Goal: Book appointment/travel/reservation

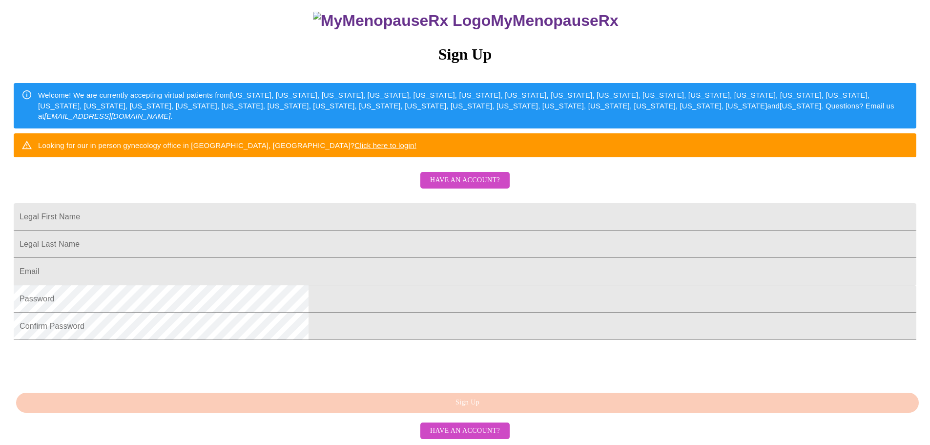
scroll to position [147, 0]
click at [382, 203] on input "Legal First Name" at bounding box center [465, 216] width 903 height 27
type input "[PERSON_NAME]"
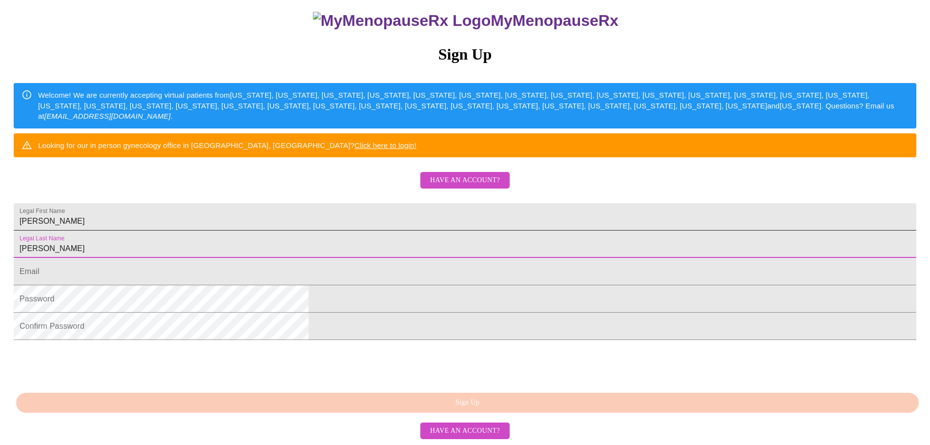
type input "[PERSON_NAME]"
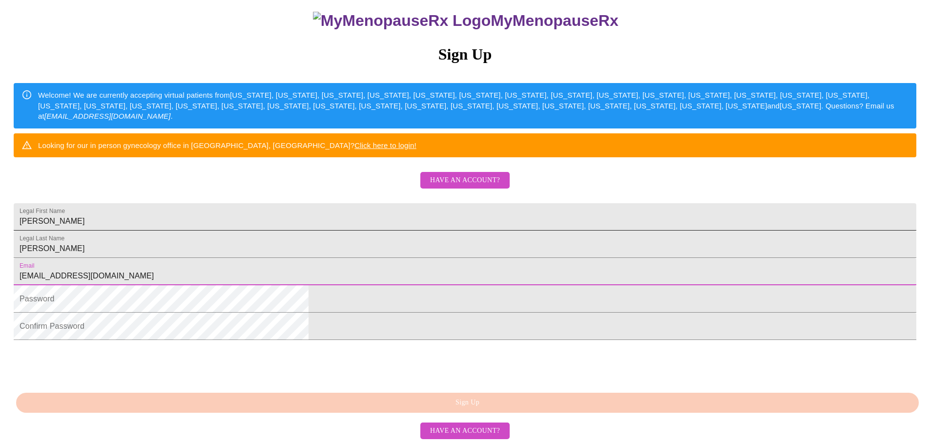
type input "murrayjennifer57@yahoo.com"
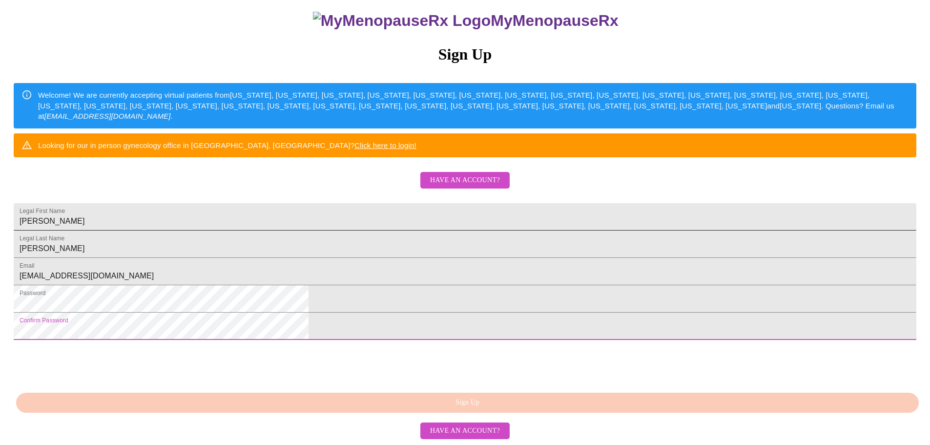
scroll to position [171, 0]
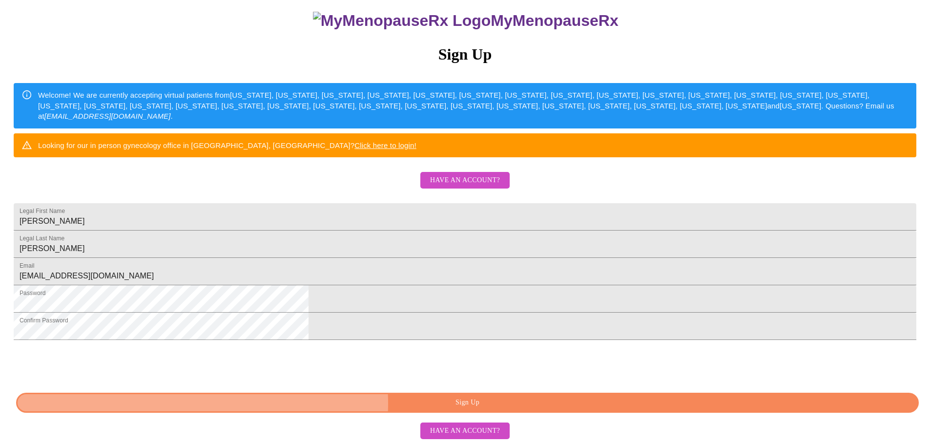
click at [507, 404] on span "Sign Up" at bounding box center [467, 403] width 881 height 12
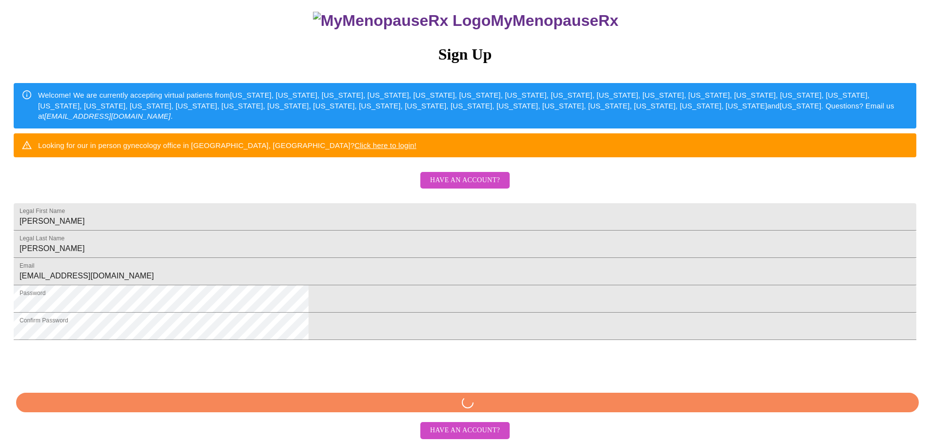
scroll to position [133, 0]
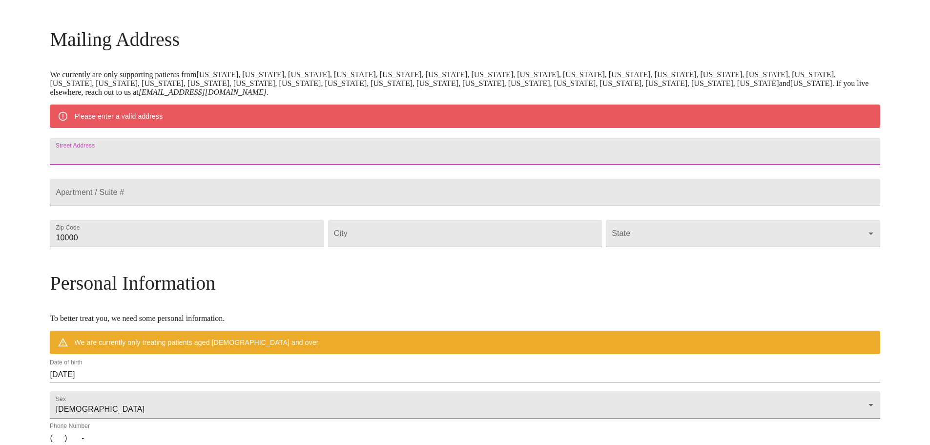
click at [211, 158] on input "Street Address" at bounding box center [465, 151] width 830 height 27
type input "460 Helena Chauncey Road"
type input "31037"
click at [400, 247] on input "Street Address" at bounding box center [465, 233] width 274 height 27
type input "Helena"
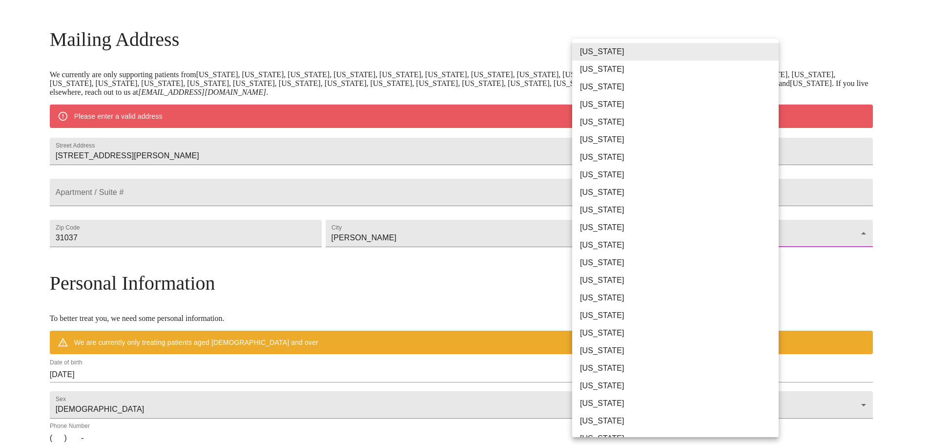
click at [649, 264] on body "MyMenopauseRx Welcome to MyMenopauseRx Since it's your first time here, you'll …" at bounding box center [465, 251] width 923 height 761
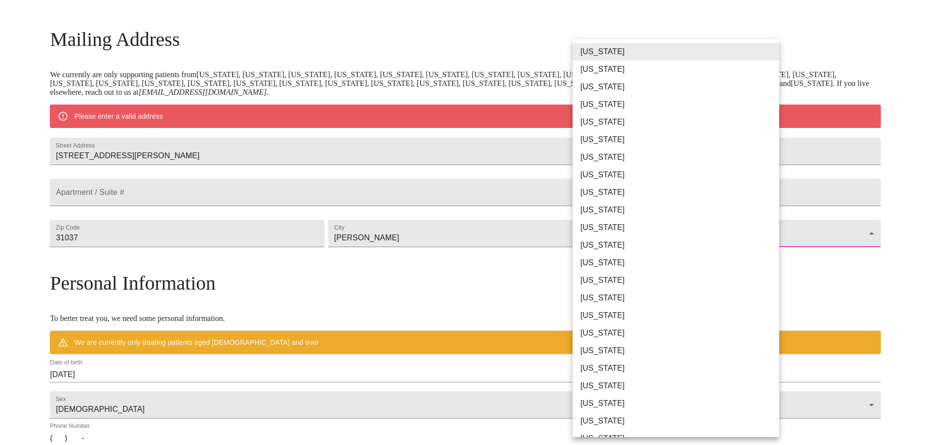
click at [617, 206] on li "[US_STATE]" at bounding box center [679, 210] width 214 height 18
type input "[US_STATE]"
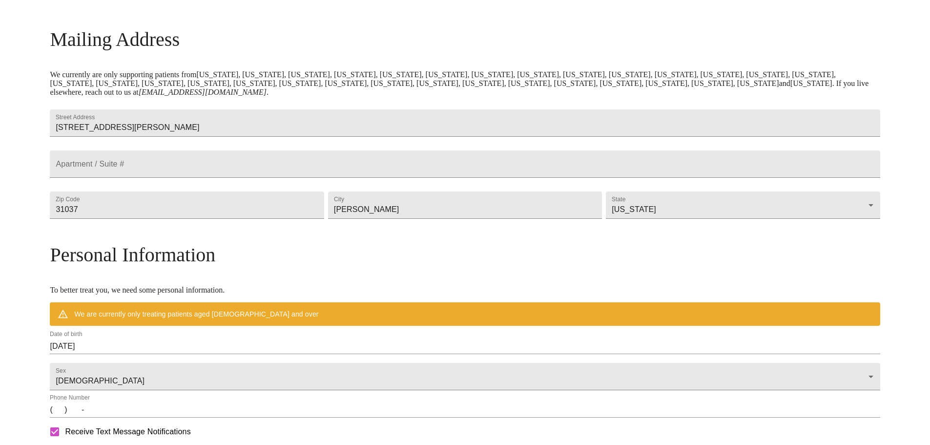
click at [826, 294] on div "MyMenopauseRx Welcome to MyMenopauseRx Since it's your first time here, you'll …" at bounding box center [465, 237] width 830 height 733
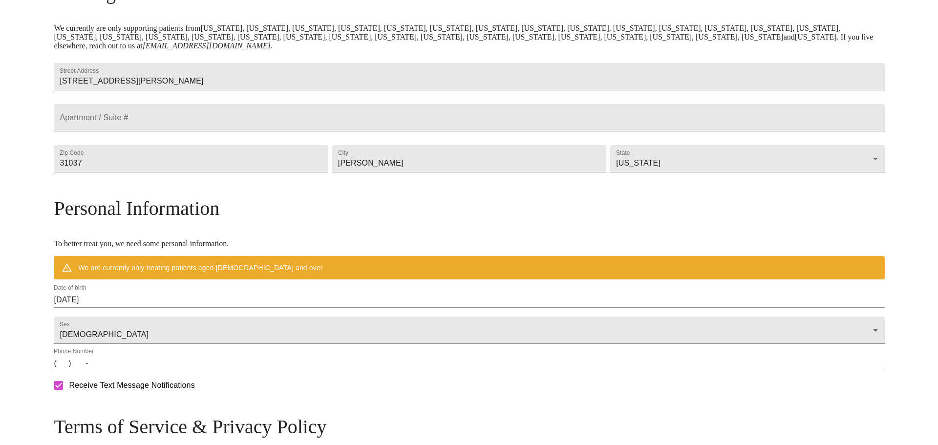
scroll to position [182, 0]
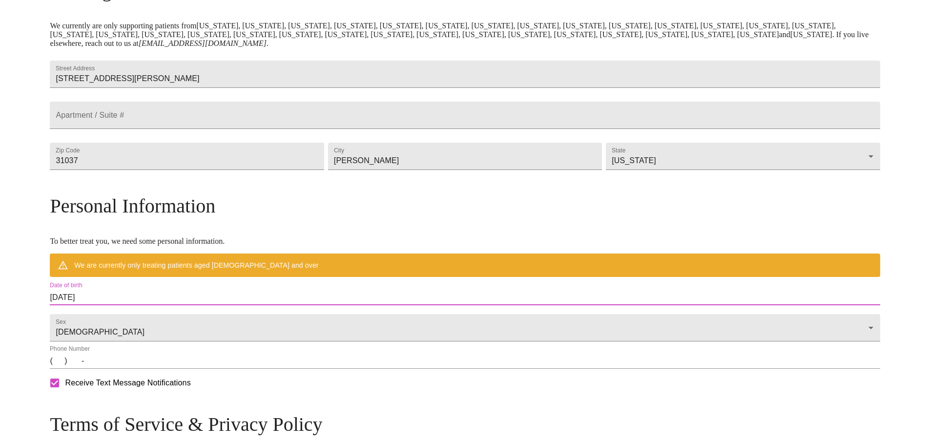
click at [156, 305] on input "08/15/2025" at bounding box center [465, 298] width 830 height 16
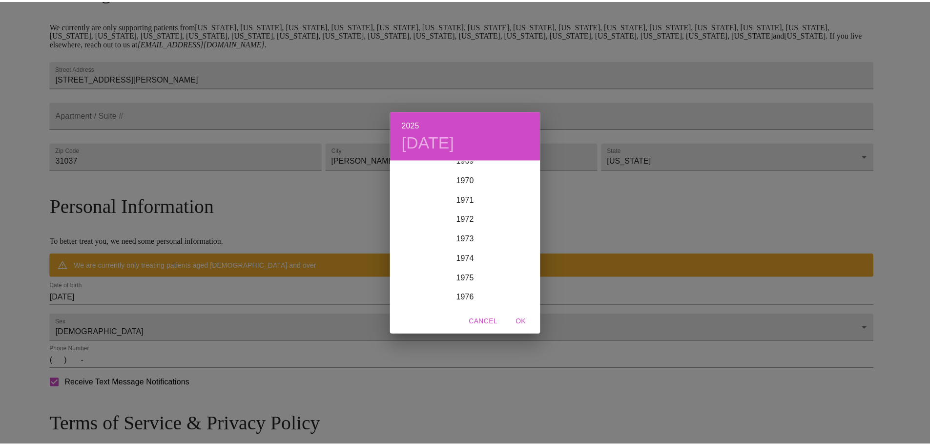
scroll to position [1426, 0]
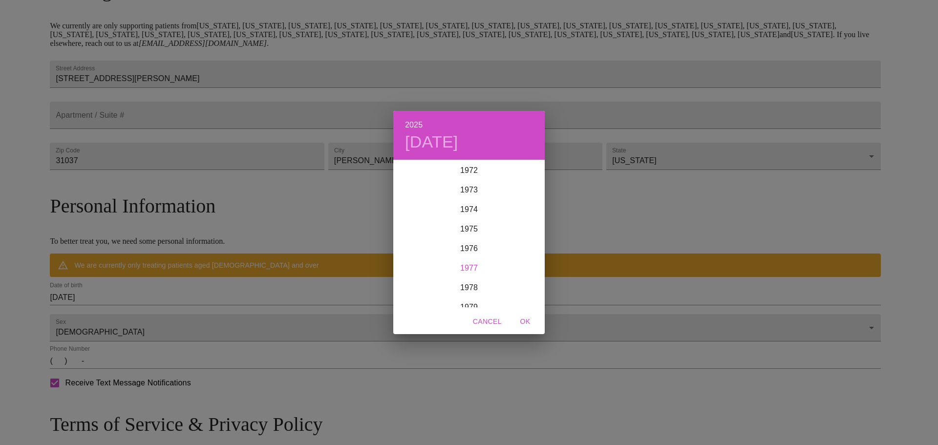
click at [460, 268] on div "1977" at bounding box center [468, 268] width 151 height 20
click at [518, 216] on div "Jun" at bounding box center [519, 215] width 50 height 37
click at [425, 264] on span "20" at bounding box center [430, 264] width 18 height 10
click at [524, 320] on span "OK" at bounding box center [524, 322] width 23 height 12
type input "06/20/1977"
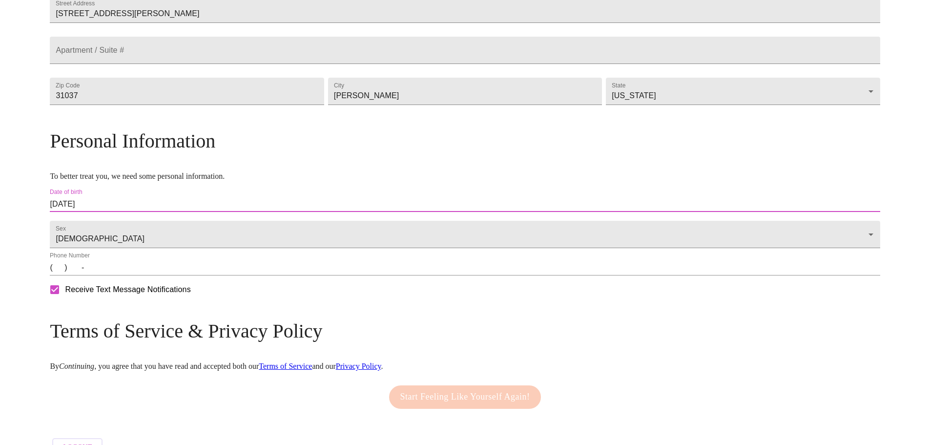
scroll to position [280, 0]
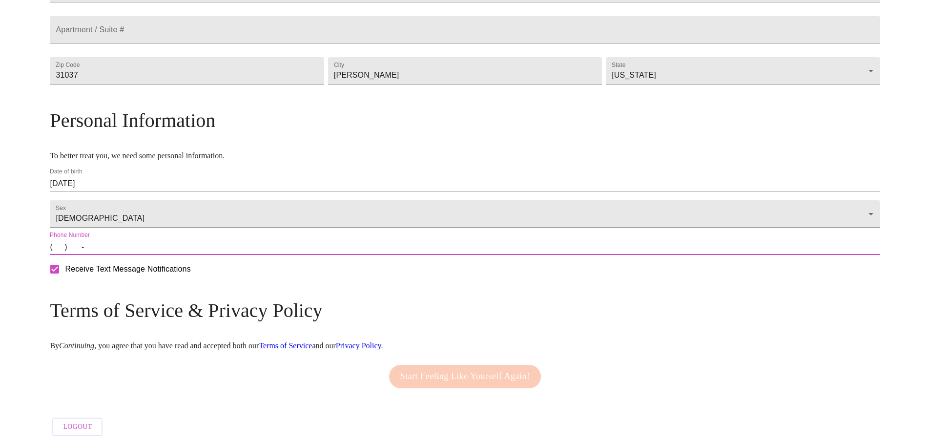
click at [158, 255] on input "(   )    -" at bounding box center [465, 247] width 830 height 16
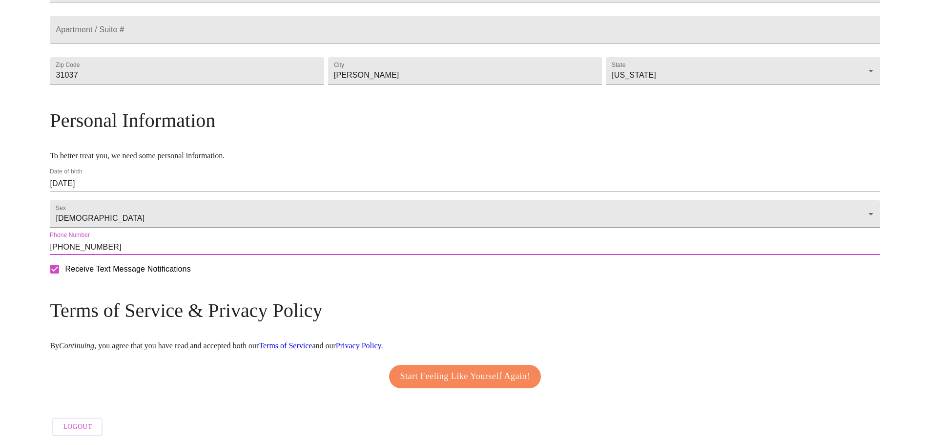
scroll to position [295, 0]
type input "(229) 315-4103"
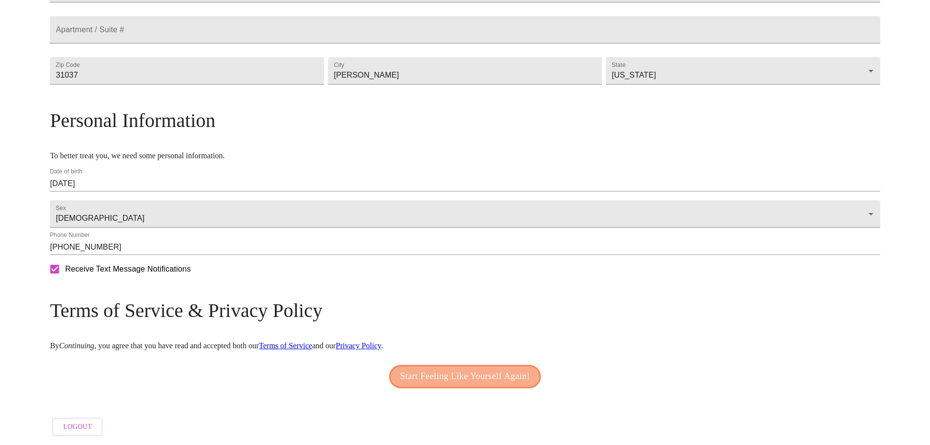
click at [481, 376] on span "Start Feeling Like Yourself Again!" at bounding box center [465, 377] width 130 height 16
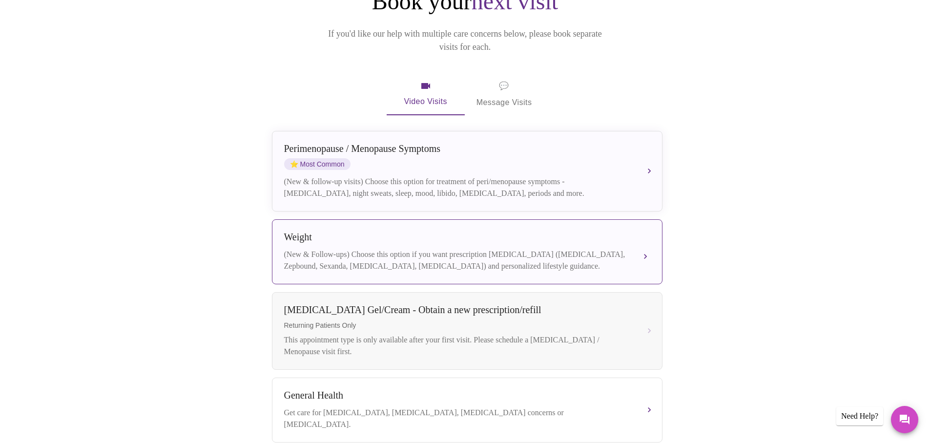
scroll to position [147, 0]
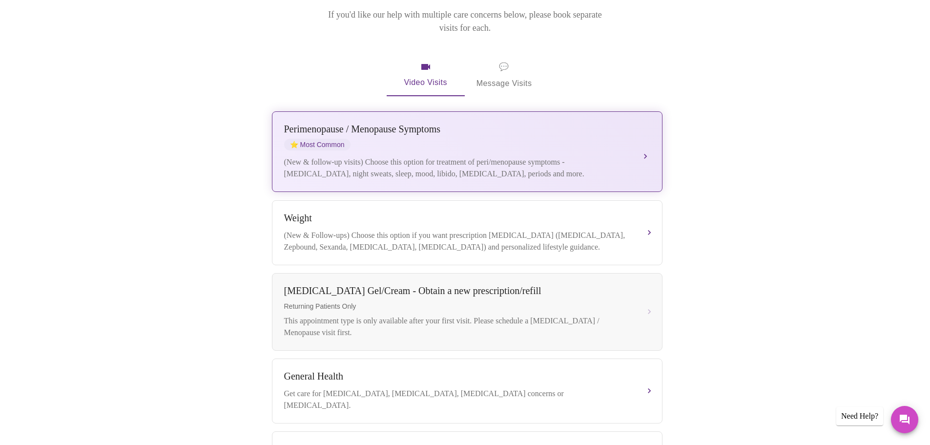
click at [643, 143] on button "[MEDICAL_DATA] / Menopause Symptoms ⭐ Most Common (New & follow-up visits) Choo…" at bounding box center [467, 151] width 391 height 81
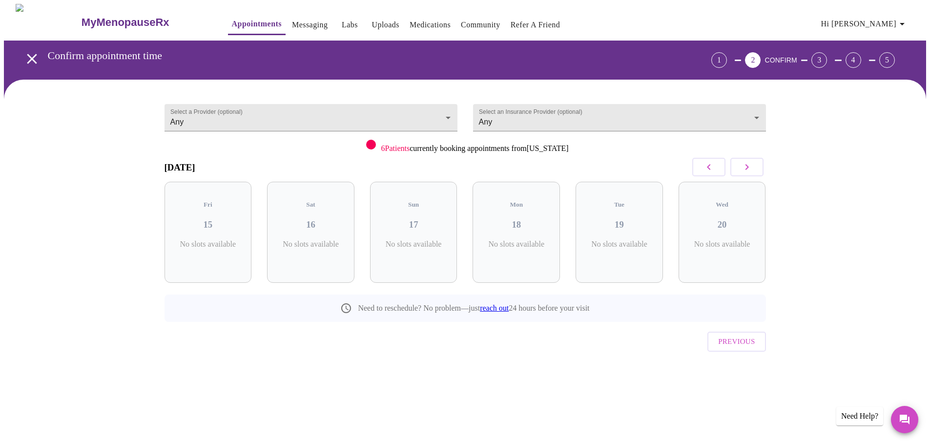
scroll to position [0, 0]
click at [200, 220] on h3 "15" at bounding box center [212, 224] width 72 height 11
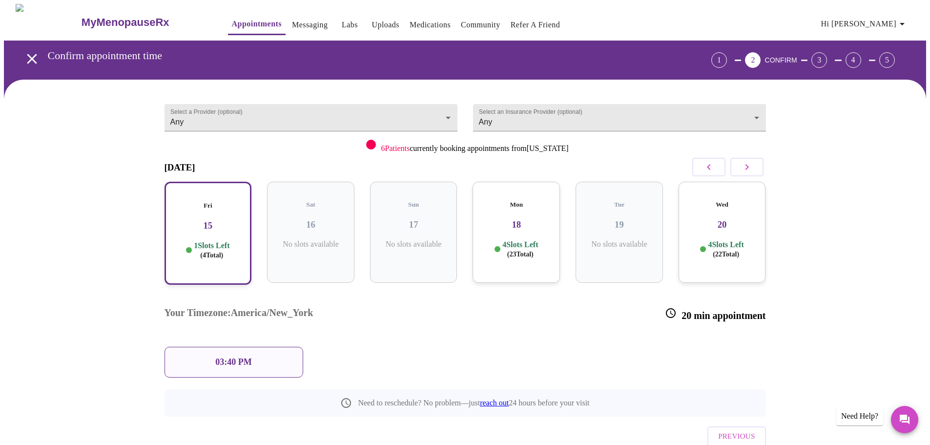
click at [238, 357] on p "03:40 PM" at bounding box center [233, 362] width 36 height 10
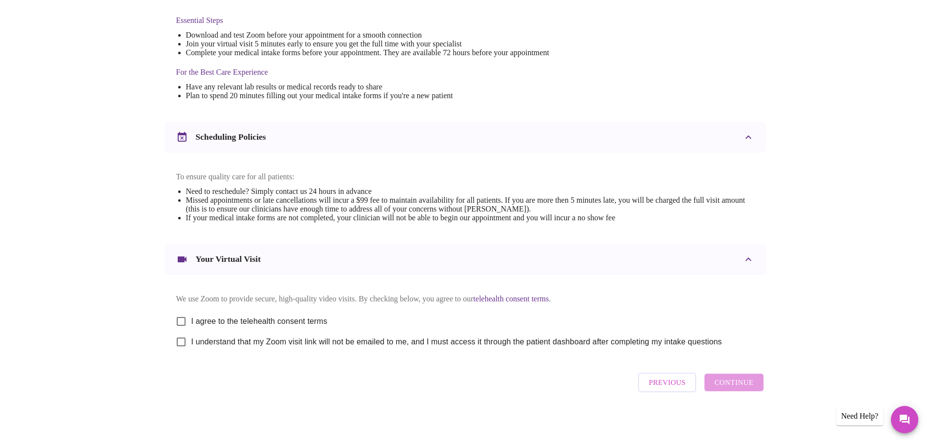
scroll to position [263, 0]
click at [183, 318] on input "I agree to the telehealth consent terms" at bounding box center [181, 321] width 21 height 21
checkbox input "true"
click at [182, 342] on input "I understand that my Zoom visit link will not be emailed to me, and I must acce…" at bounding box center [181, 342] width 21 height 21
checkbox input "true"
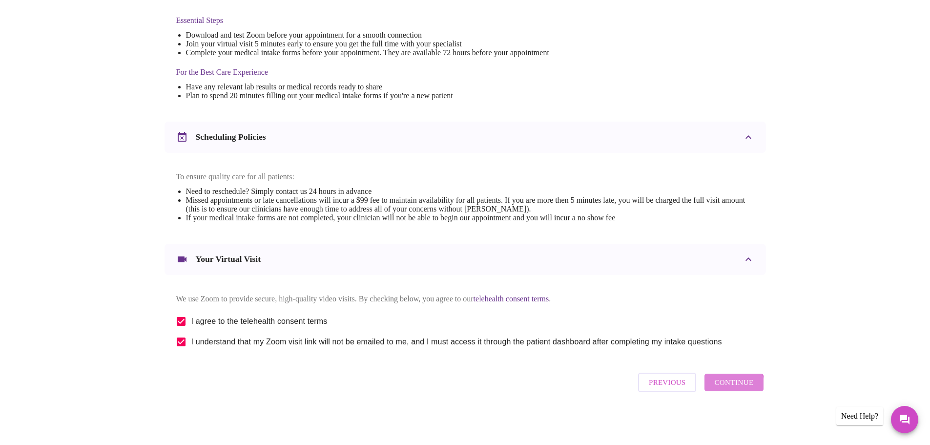
click at [732, 388] on span "Continue" at bounding box center [734, 382] width 39 height 13
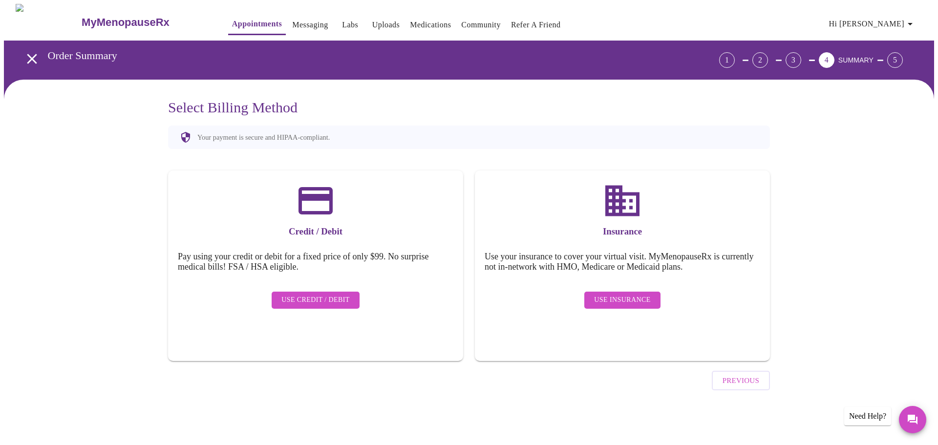
click at [637, 295] on span "Use Insurance" at bounding box center [622, 300] width 56 height 12
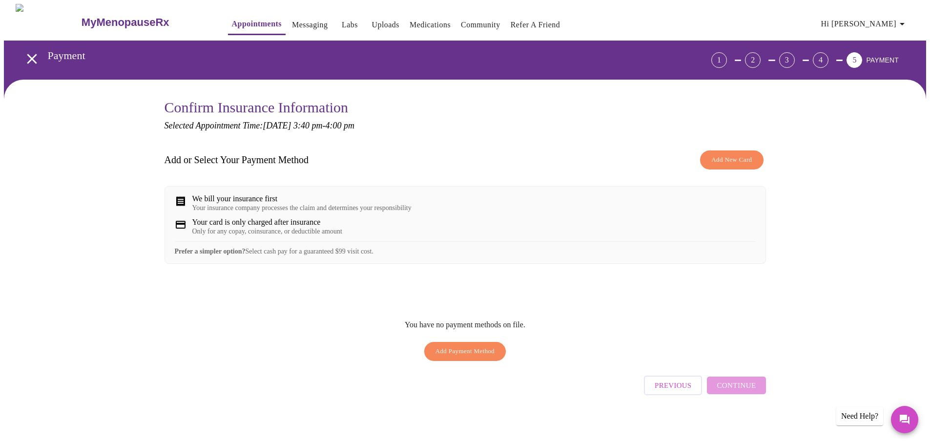
click at [725, 161] on span "Add New Card" at bounding box center [732, 159] width 41 height 11
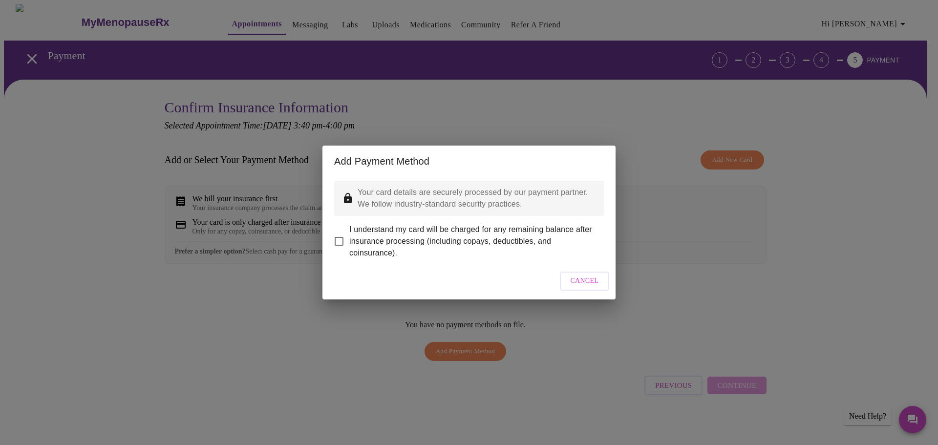
click at [338, 232] on input "I understand my card will be charged for any remaining balance after insurance …" at bounding box center [339, 241] width 21 height 21
checkbox input "true"
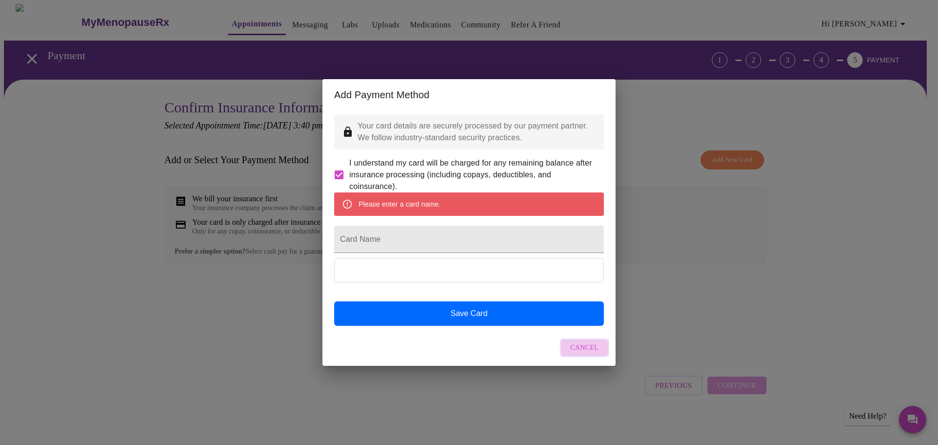
click at [599, 358] on button "Cancel" at bounding box center [585, 347] width 50 height 19
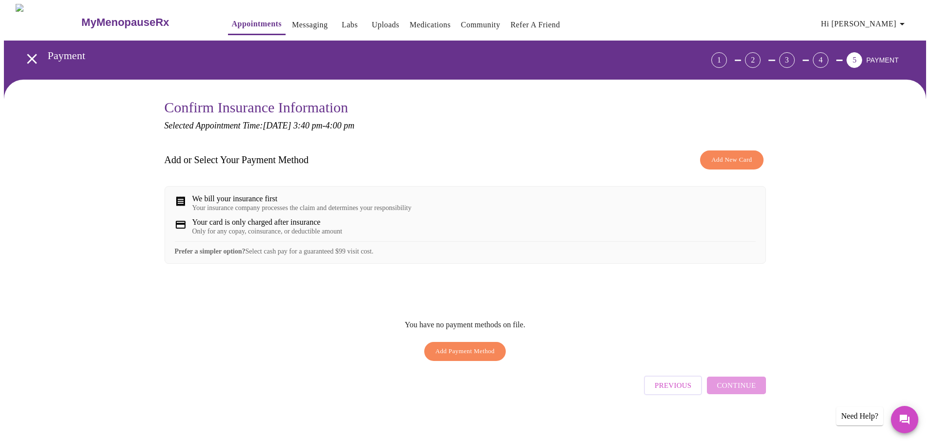
click at [746, 164] on span "Add New Card" at bounding box center [732, 159] width 41 height 11
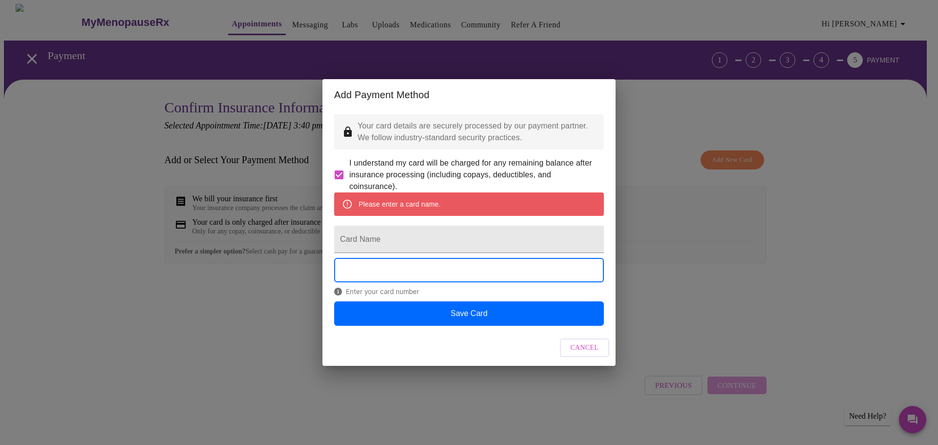
click at [447, 205] on div "Please enter a card name." at bounding box center [469, 203] width 270 height 23
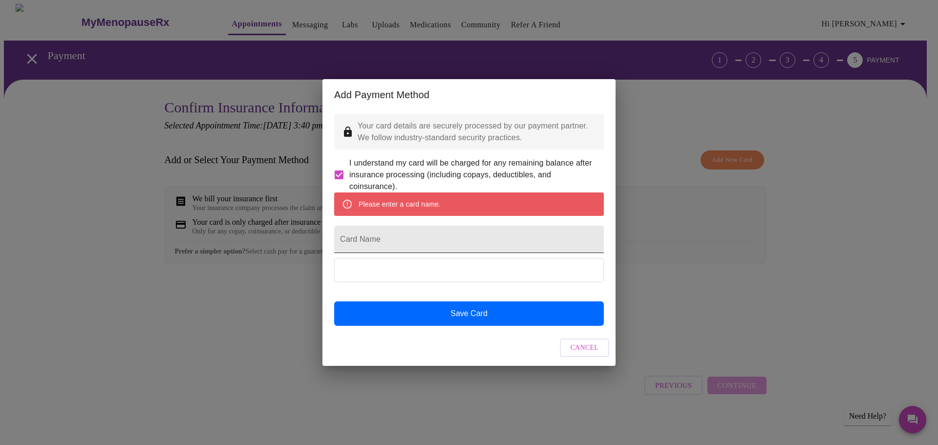
click at [395, 237] on input "Card Name" at bounding box center [469, 239] width 270 height 27
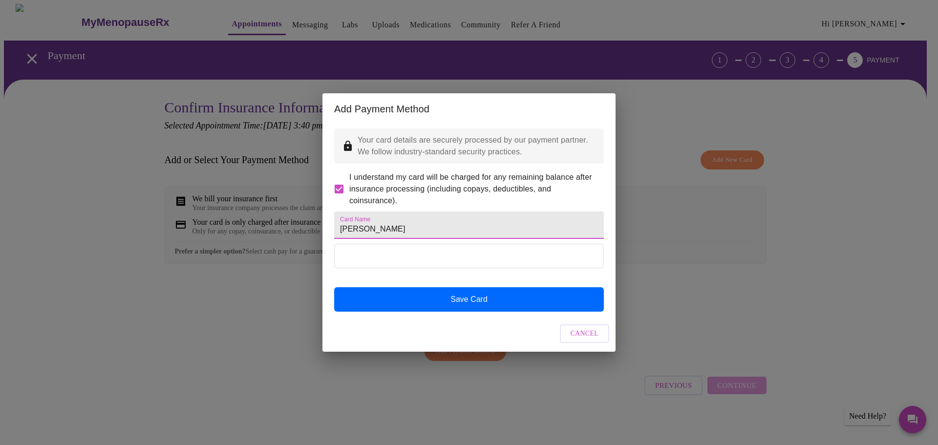
type input "[PERSON_NAME]"
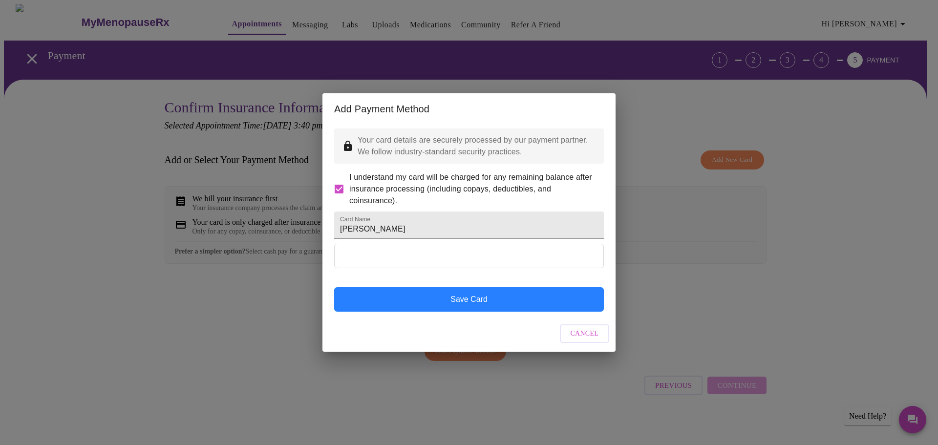
click at [451, 311] on button "Save Card" at bounding box center [469, 299] width 270 height 24
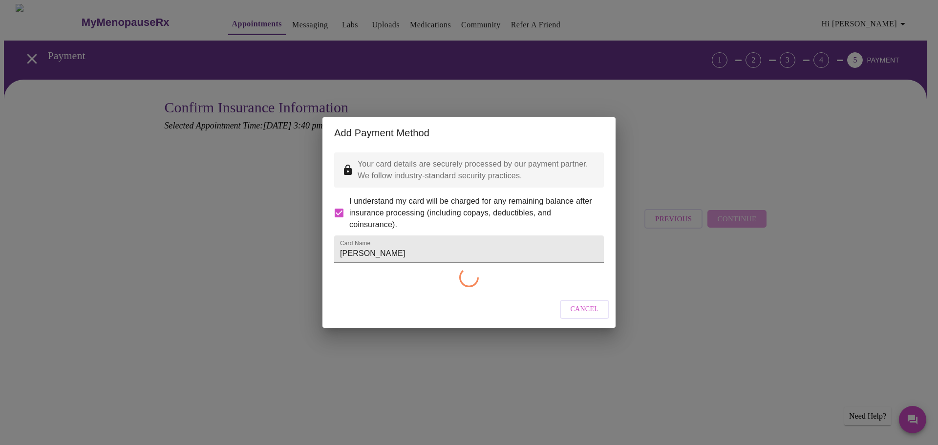
checkbox input "false"
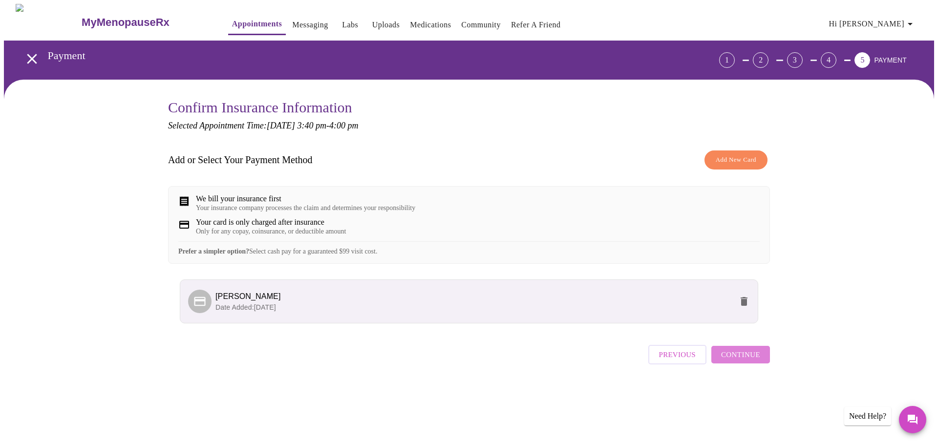
click at [749, 361] on span "Continue" at bounding box center [740, 354] width 39 height 13
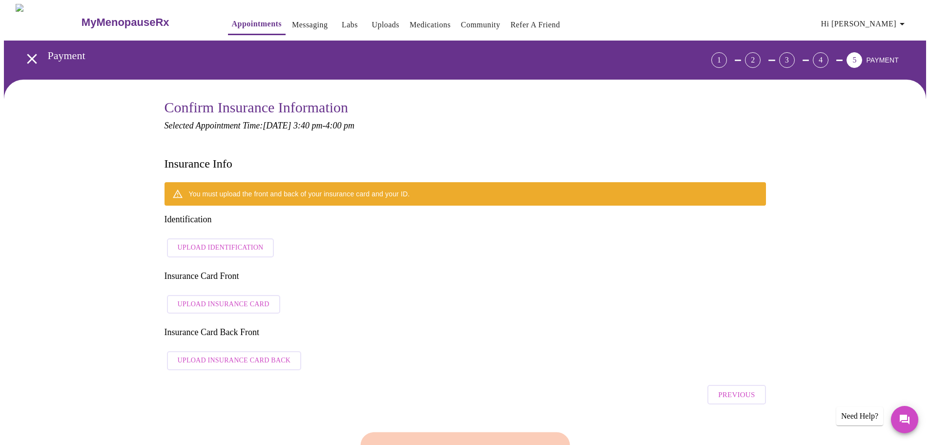
click at [230, 242] on span "Upload Identification" at bounding box center [221, 248] width 86 height 12
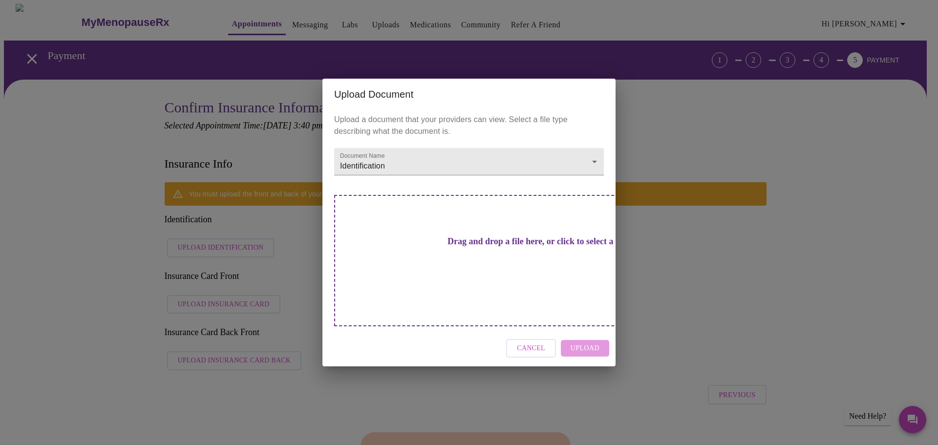
click at [484, 247] on h3 "Drag and drop a file here, or click to select a file" at bounding box center [537, 241] width 270 height 10
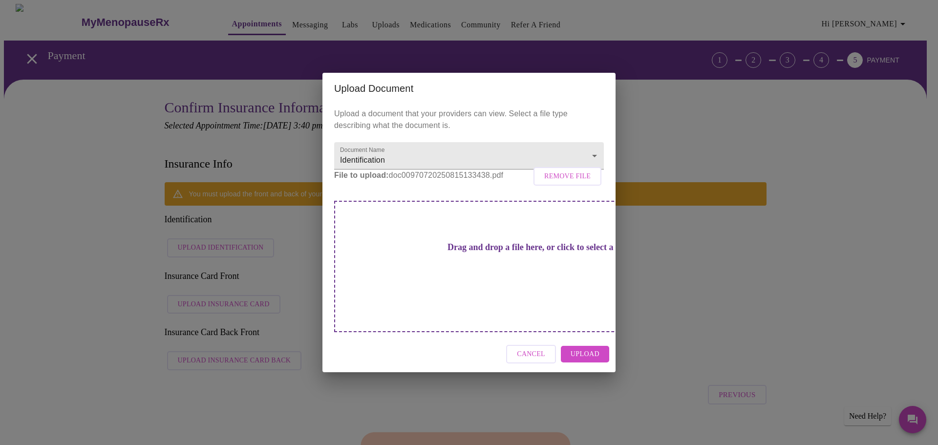
click at [593, 348] on span "Upload" at bounding box center [584, 354] width 29 height 12
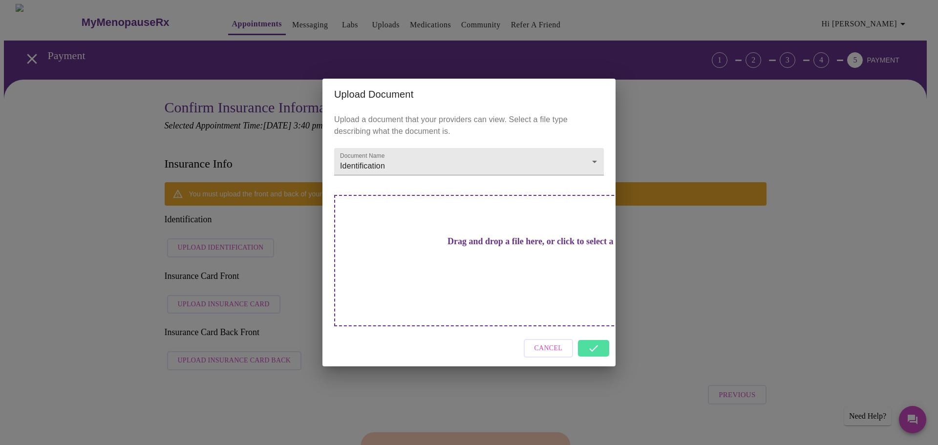
click at [522, 275] on div "Drag and drop a file here, or click to select a file" at bounding box center [537, 260] width 406 height 131
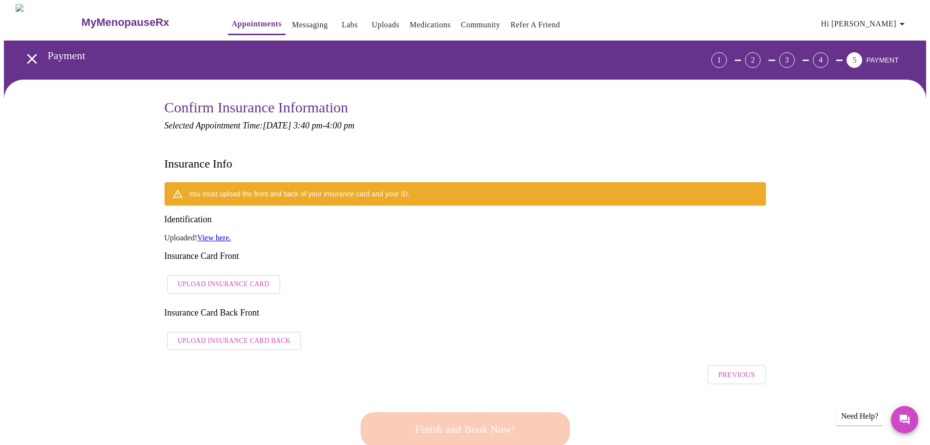
click at [243, 278] on span "Upload Insurance Card" at bounding box center [224, 284] width 92 height 12
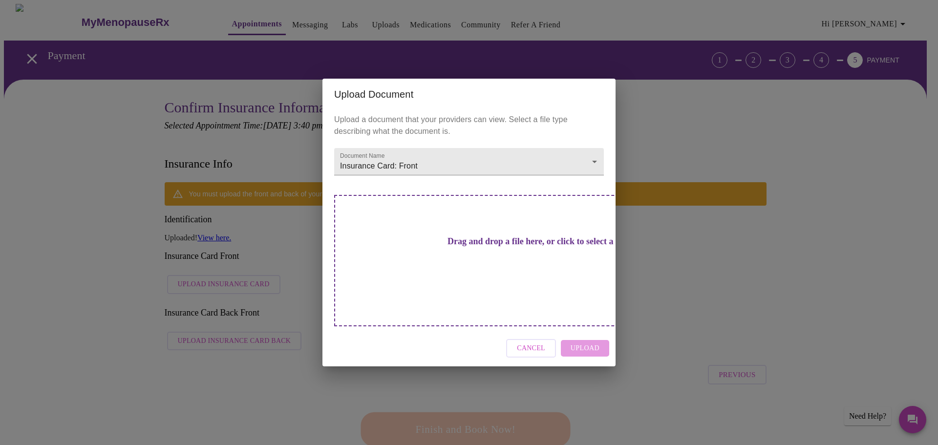
click at [466, 247] on h3 "Drag and drop a file here, or click to select a file" at bounding box center [537, 241] width 270 height 10
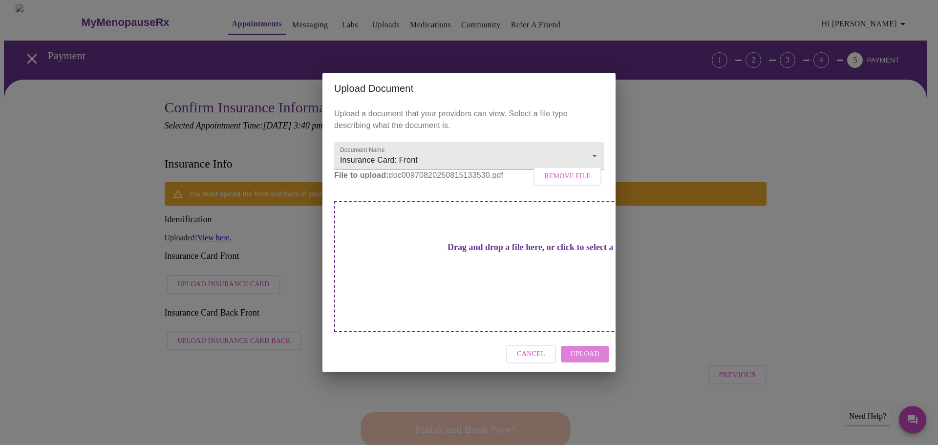
click at [588, 348] on span "Upload" at bounding box center [584, 354] width 29 height 12
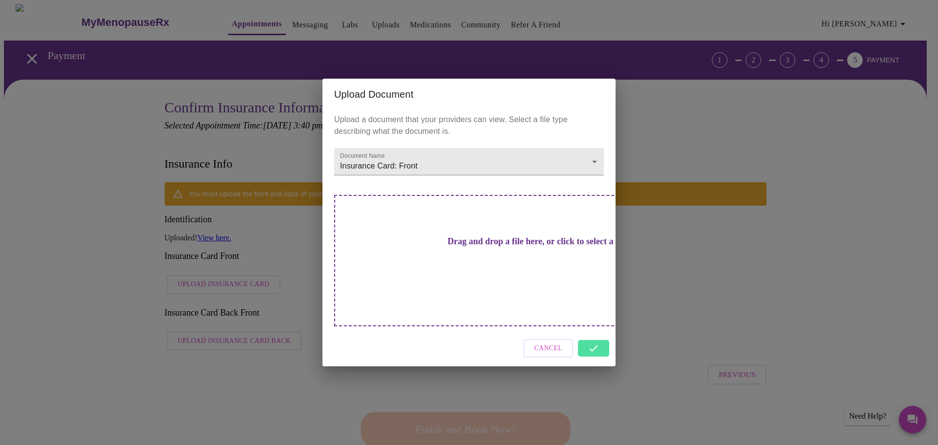
click at [595, 330] on div "Cancel" at bounding box center [468, 348] width 293 height 37
click at [594, 330] on div "Cancel" at bounding box center [468, 348] width 293 height 37
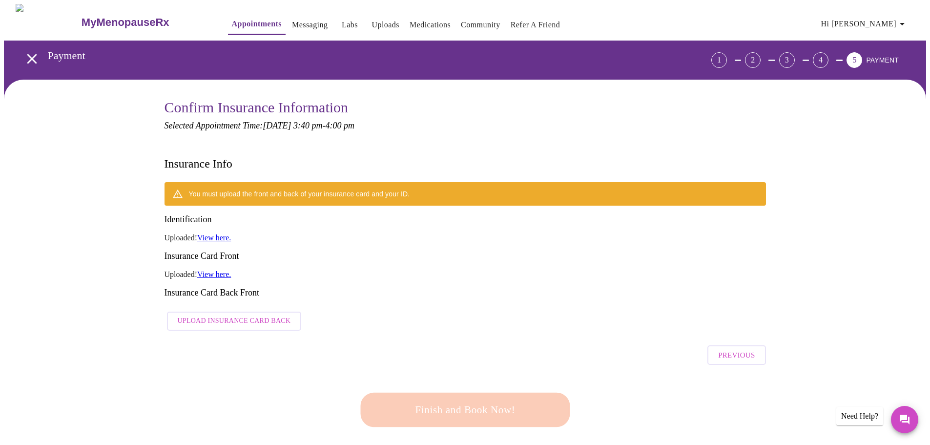
click at [236, 315] on span "Upload Insurance Card Back" at bounding box center [234, 321] width 113 height 12
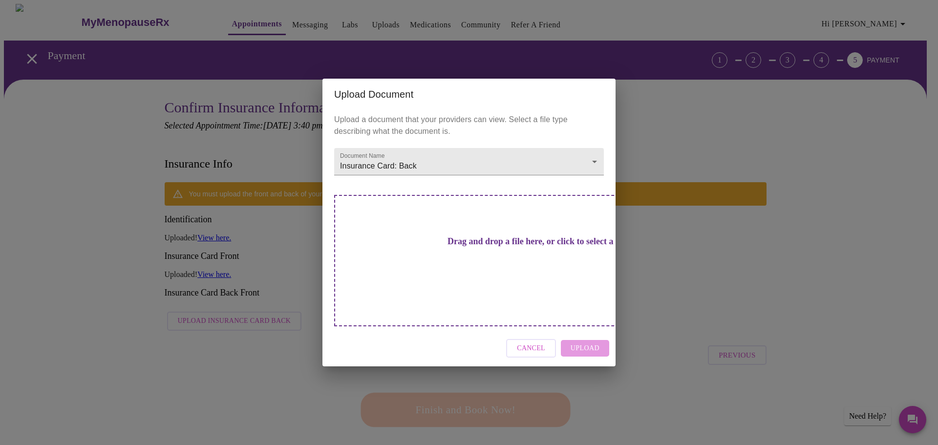
click at [474, 247] on h3 "Drag and drop a file here, or click to select a file" at bounding box center [537, 241] width 270 height 10
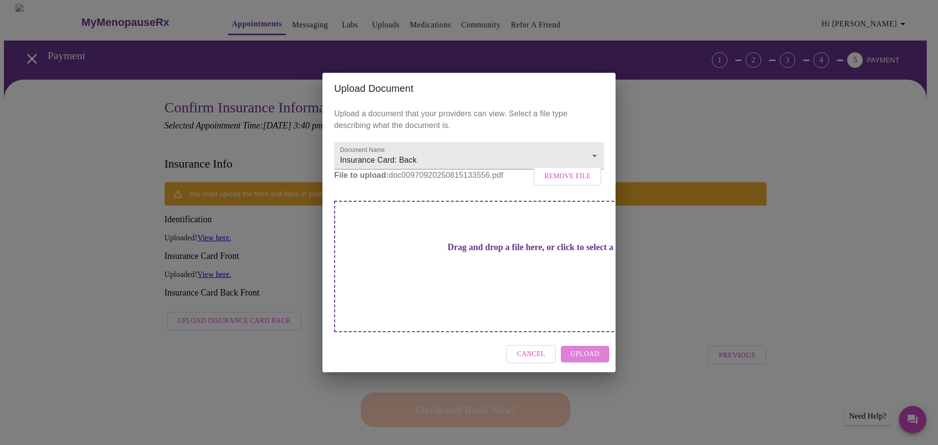
click at [584, 348] on span "Upload" at bounding box center [584, 354] width 29 height 12
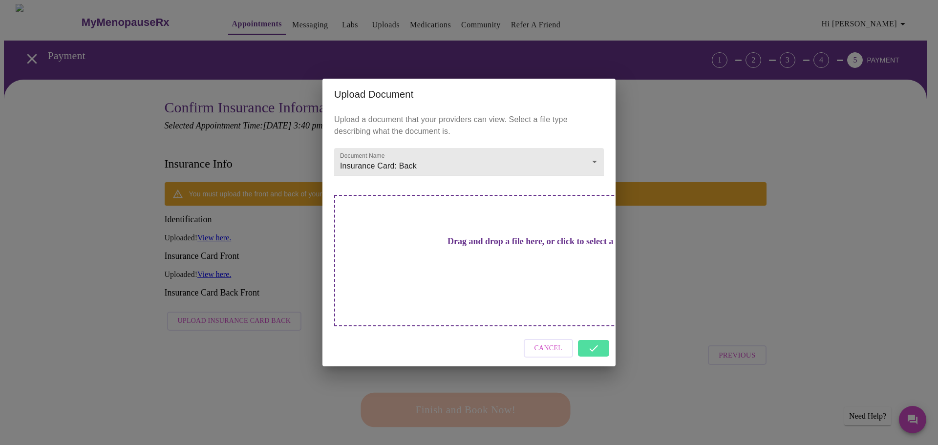
click at [600, 330] on div "Cancel" at bounding box center [468, 348] width 293 height 37
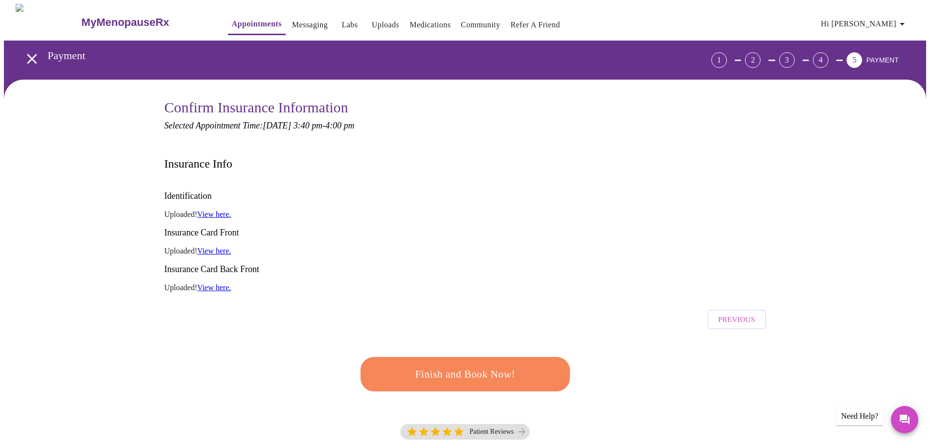
click at [226, 210] on link "View here." at bounding box center [214, 214] width 34 height 8
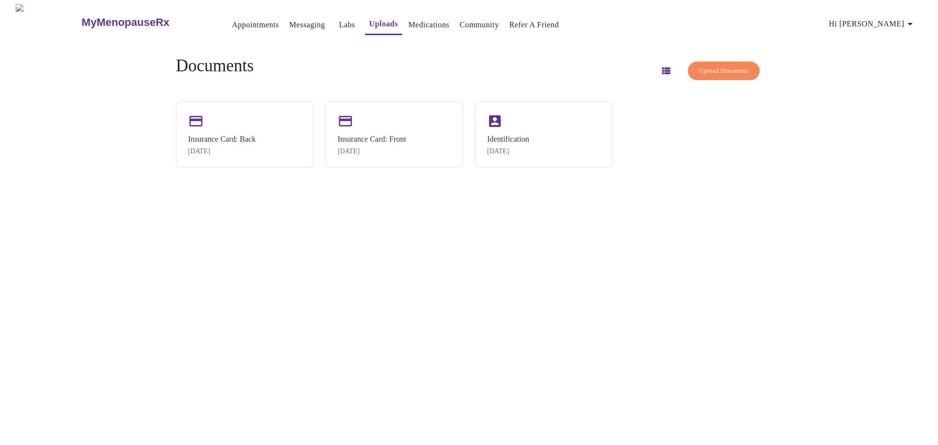
click at [408, 19] on link "Medications" at bounding box center [428, 25] width 41 height 14
click at [339, 18] on link "Labs" at bounding box center [347, 25] width 16 height 14
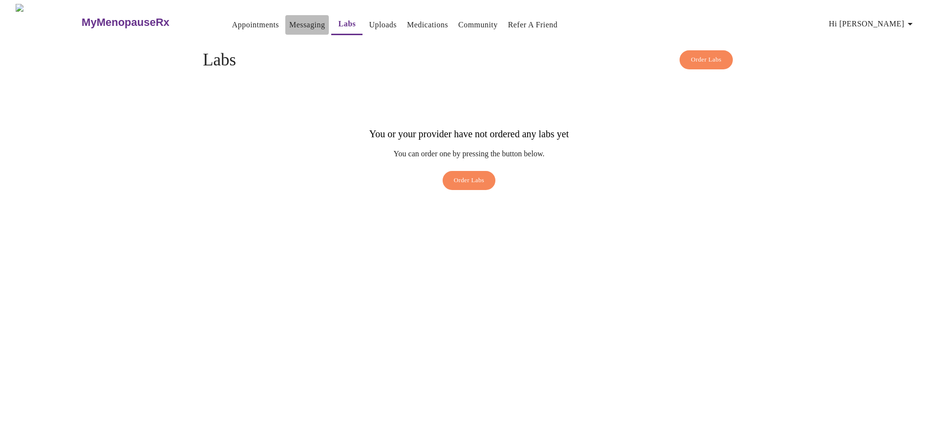
click at [289, 19] on link "Messaging" at bounding box center [307, 25] width 36 height 14
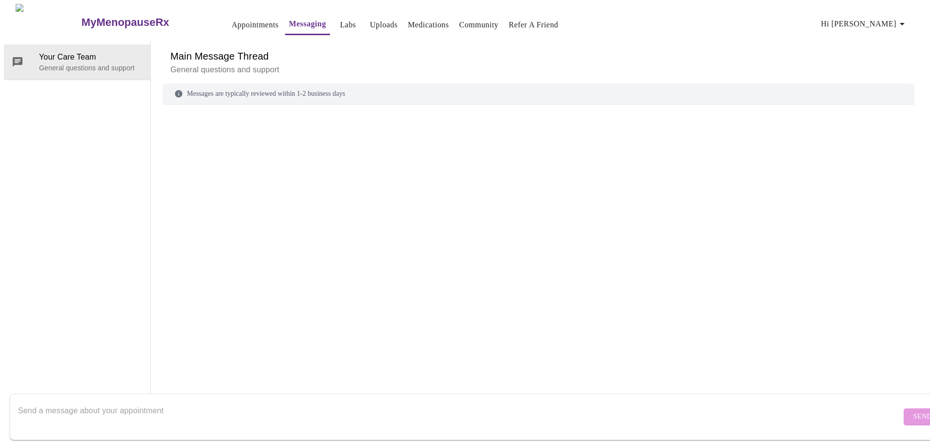
scroll to position [37, 0]
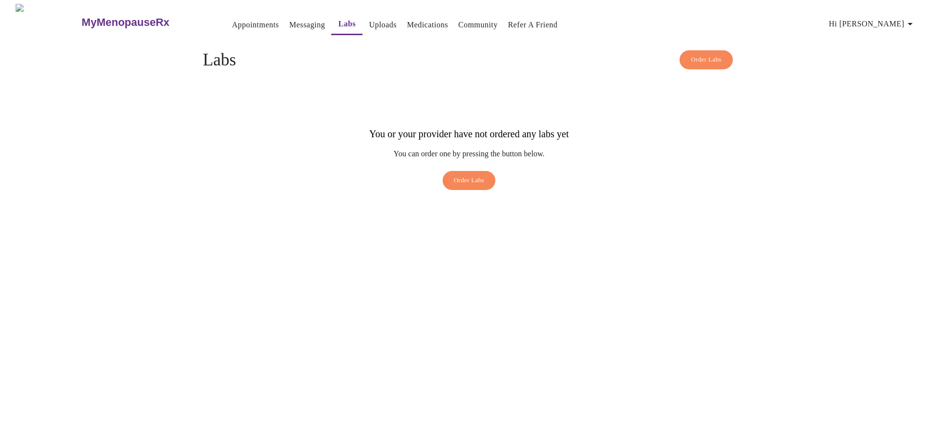
click at [232, 21] on link "Appointments" at bounding box center [255, 25] width 47 height 14
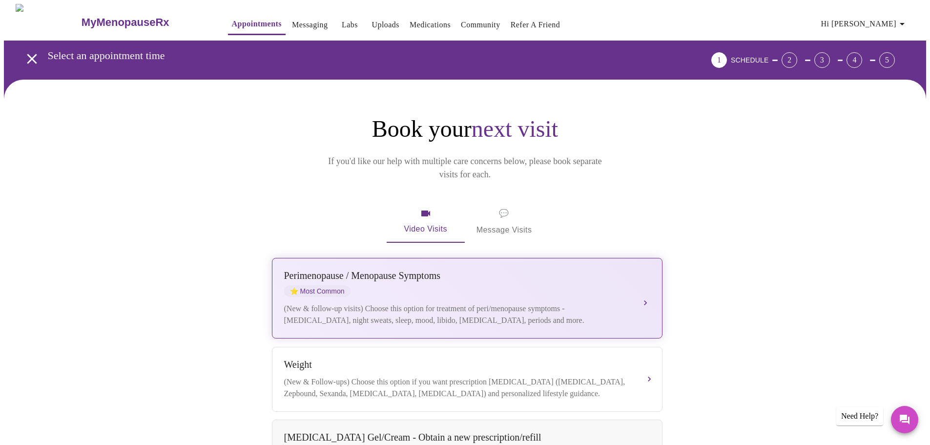
click at [421, 270] on div "[MEDICAL_DATA] / Menopause Symptoms ⭐ Most Common" at bounding box center [457, 283] width 347 height 27
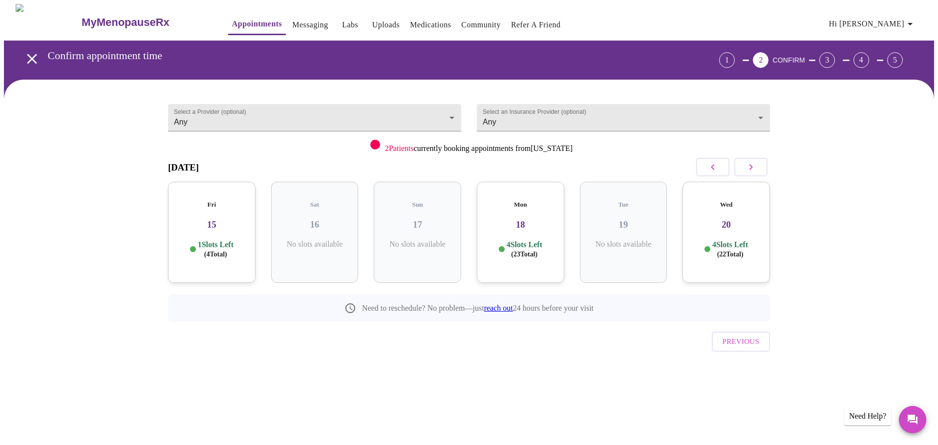
click at [219, 240] on p "1 Slots Left ( 4 Total)" at bounding box center [216, 249] width 36 height 19
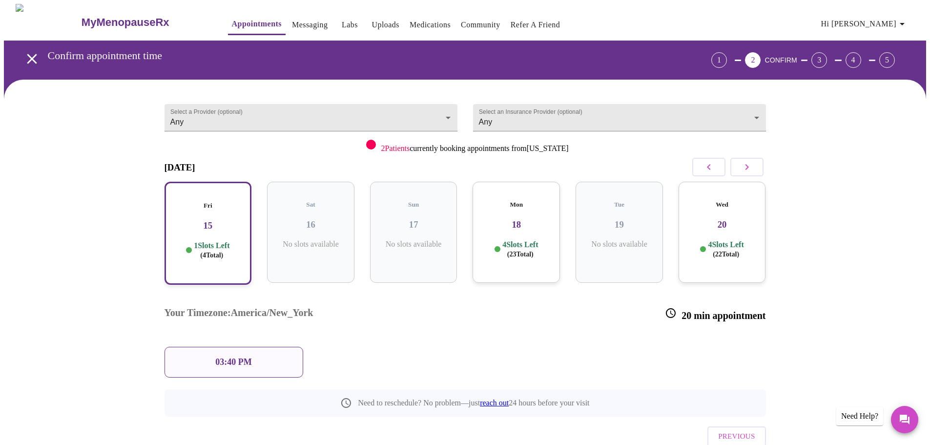
click at [274, 347] on div "03:40 PM" at bounding box center [234, 362] width 139 height 31
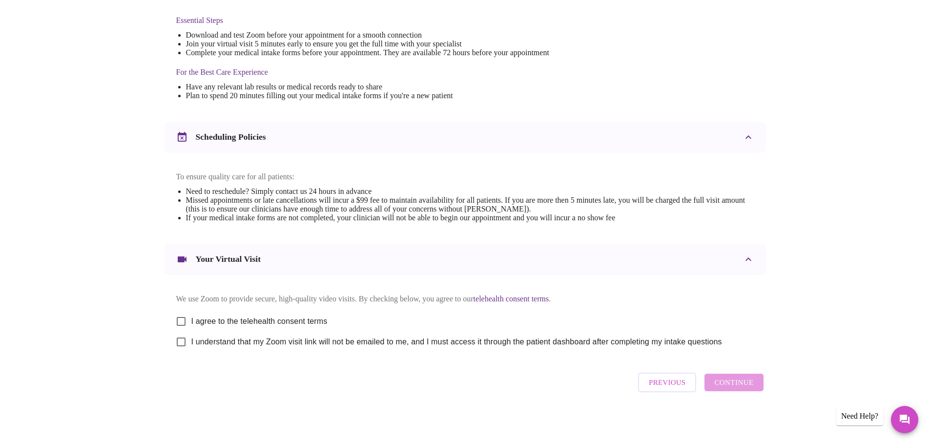
scroll to position [263, 0]
click at [184, 319] on input "I agree to the telehealth consent terms" at bounding box center [181, 321] width 21 height 21
checkbox input "true"
click at [180, 341] on input "I understand that my Zoom visit link will not be emailed to me, and I must acce…" at bounding box center [181, 342] width 21 height 21
checkbox input "true"
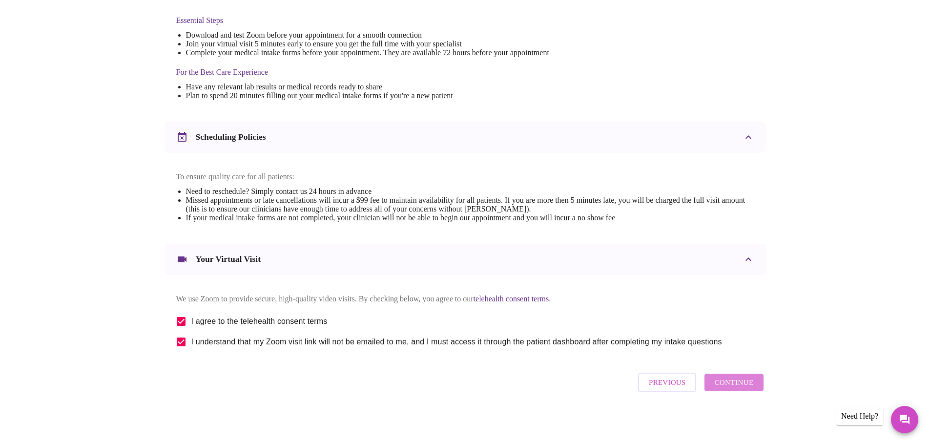
click at [744, 386] on span "Continue" at bounding box center [734, 382] width 39 height 13
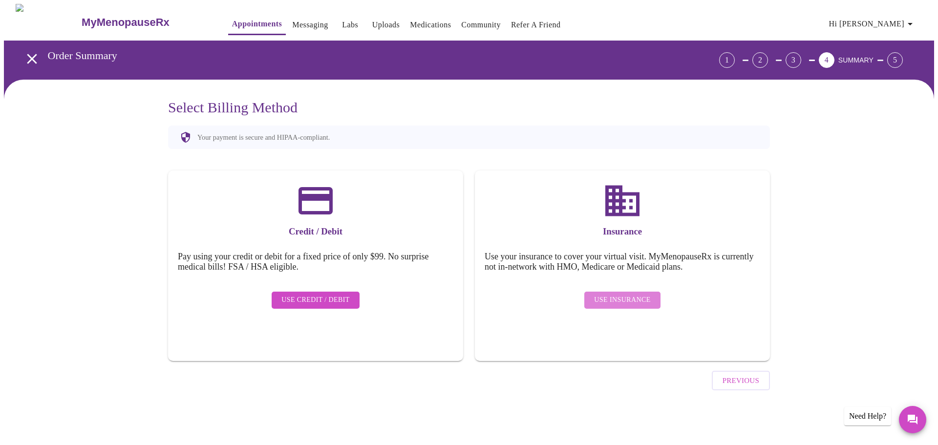
click at [638, 294] on span "Use Insurance" at bounding box center [622, 300] width 56 height 12
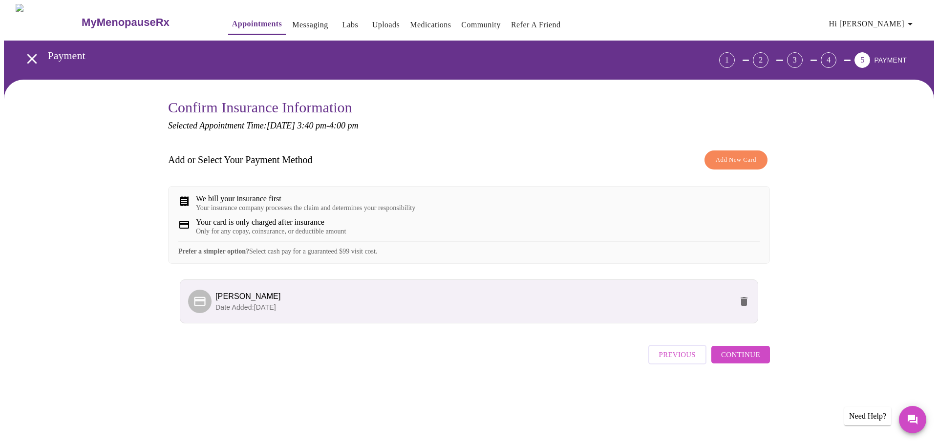
click at [757, 160] on button "Add New Card" at bounding box center [735, 159] width 63 height 19
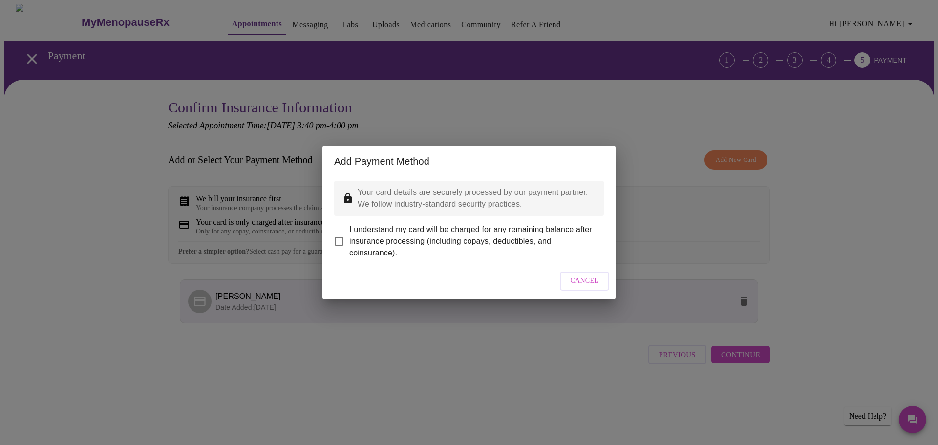
click at [340, 235] on input "I understand my card will be charged for any remaining balance after insurance …" at bounding box center [339, 241] width 21 height 21
checkbox input "true"
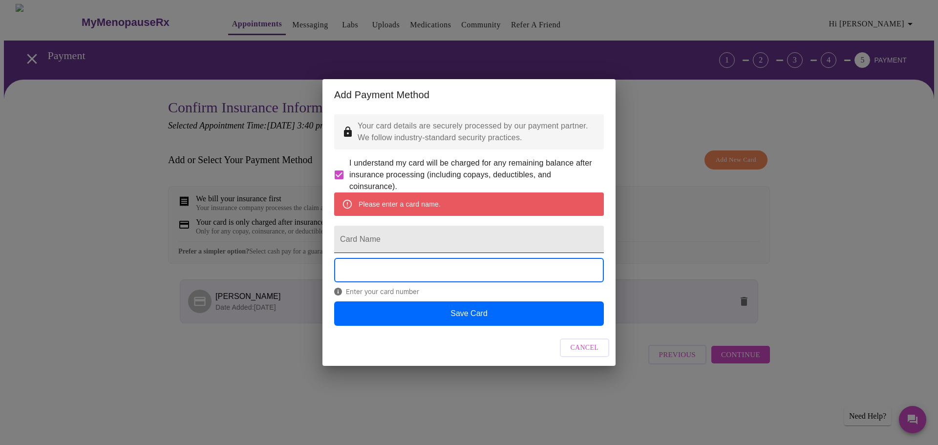
click at [393, 234] on input "Card Name" at bounding box center [469, 239] width 270 height 27
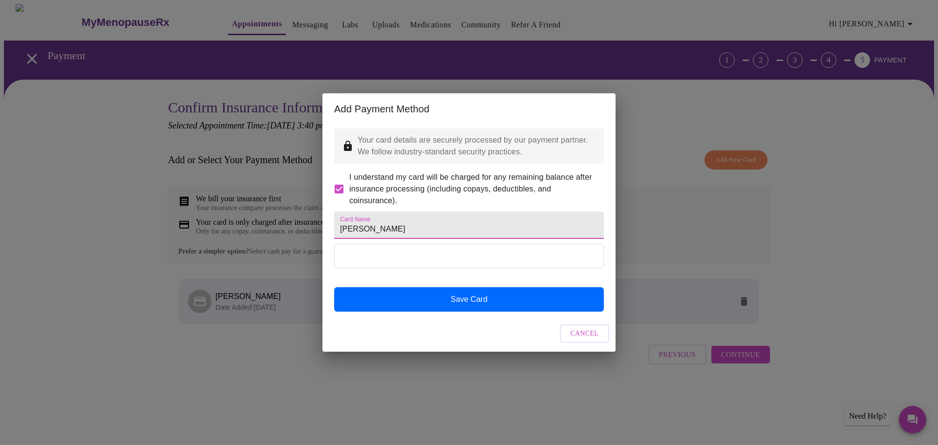
type input "[PERSON_NAME]"
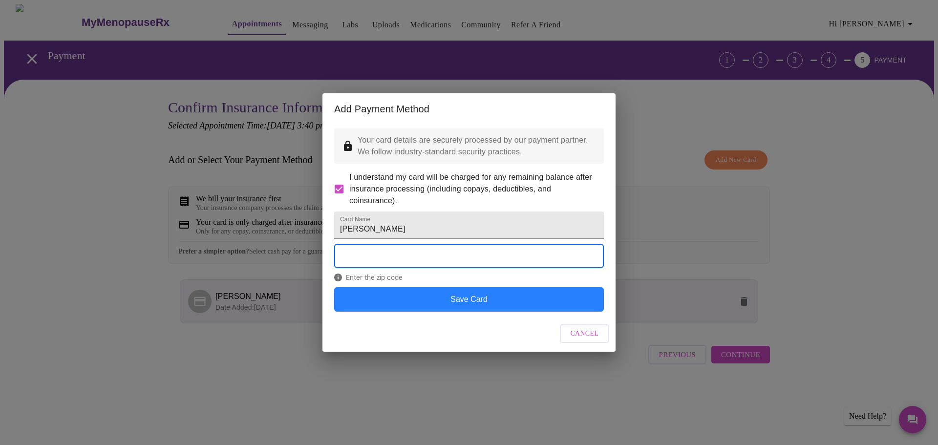
click at [485, 312] on button "Save Card" at bounding box center [469, 299] width 270 height 24
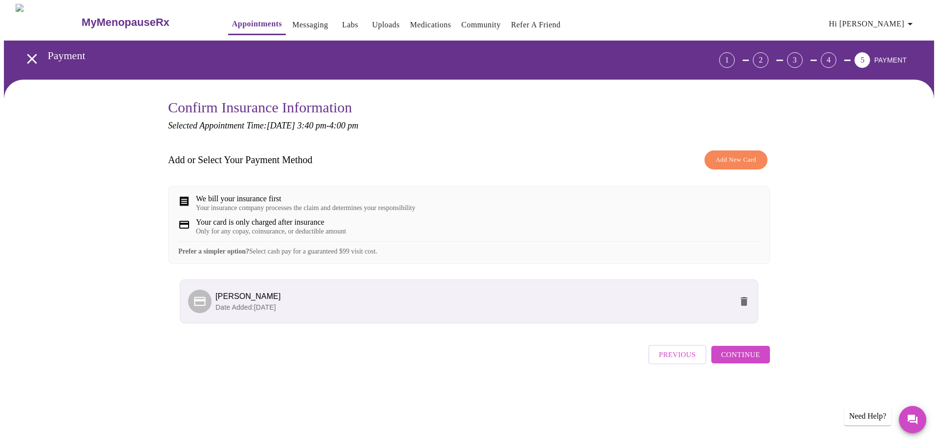
checkbox input "false"
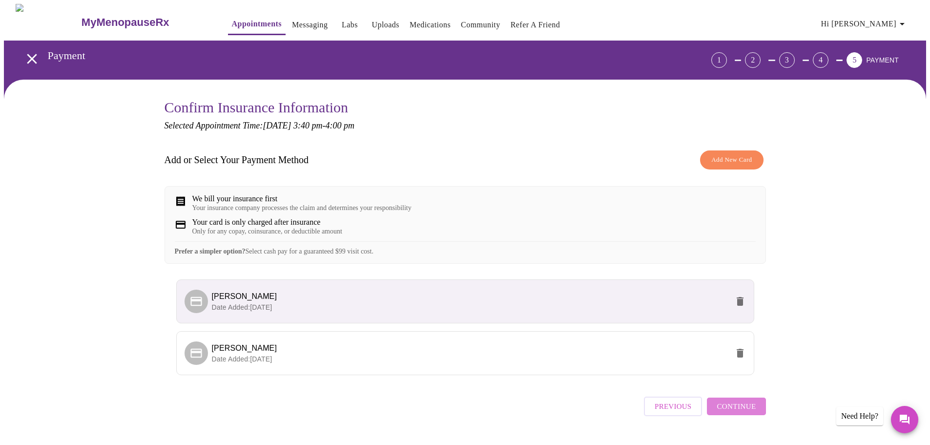
click at [754, 413] on span "Continue" at bounding box center [736, 406] width 39 height 13
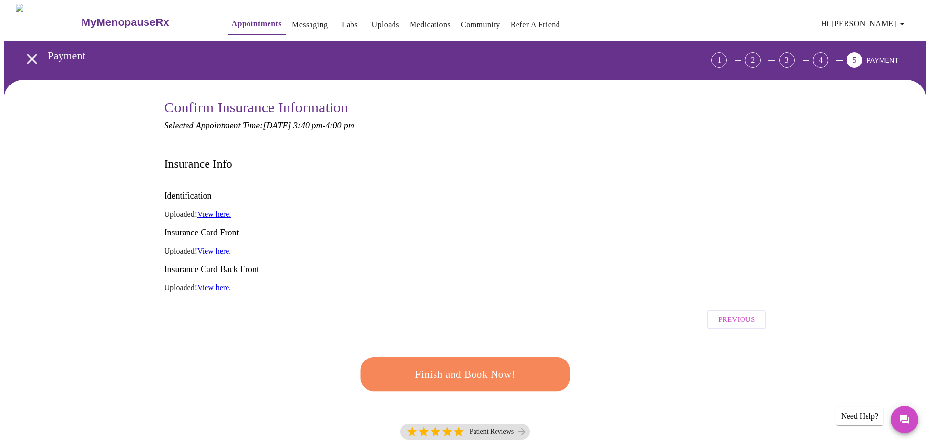
click at [518, 365] on span "Finish and Book Now!" at bounding box center [466, 374] width 182 height 18
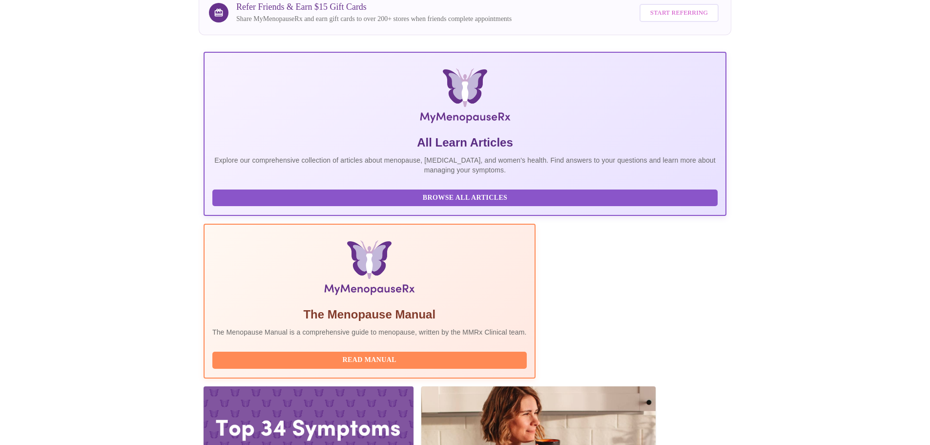
scroll to position [90, 0]
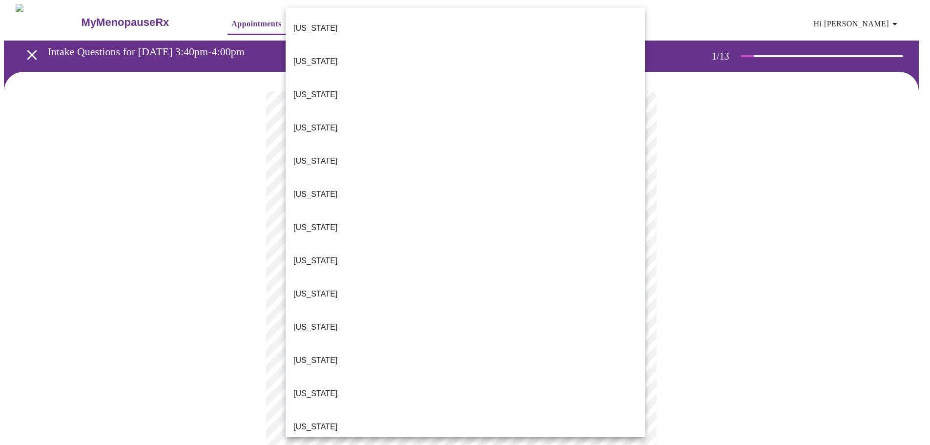
click at [386, 213] on body "MyMenopauseRx Appointments Messaging Labs Uploads Medications Community Refer a…" at bounding box center [465, 453] width 923 height 898
click at [306, 321] on p "[US_STATE]" at bounding box center [316, 327] width 44 height 12
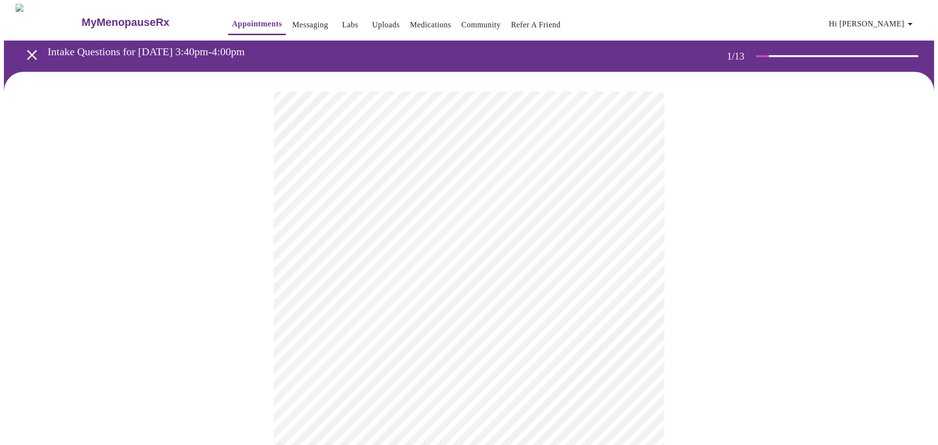
click at [380, 286] on body "MyMenopauseRx Appointments Messaging Labs Uploads Medications Community Refer a…" at bounding box center [469, 450] width 930 height 892
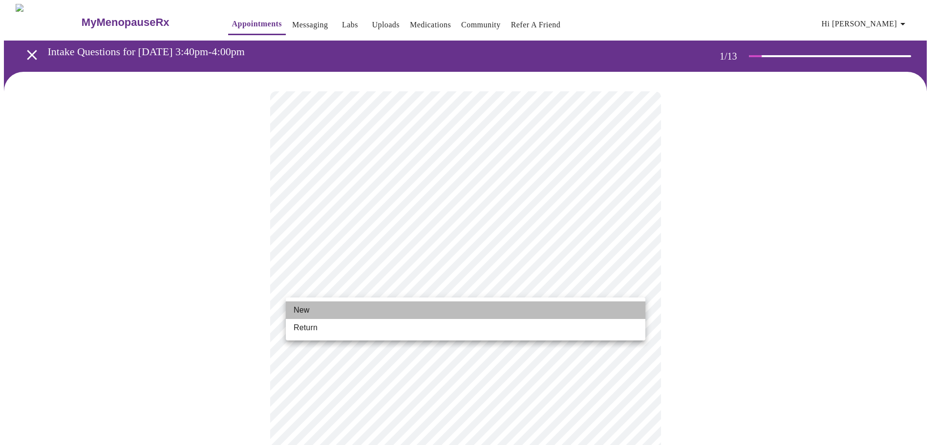
click at [316, 311] on li "New" at bounding box center [465, 310] width 359 height 18
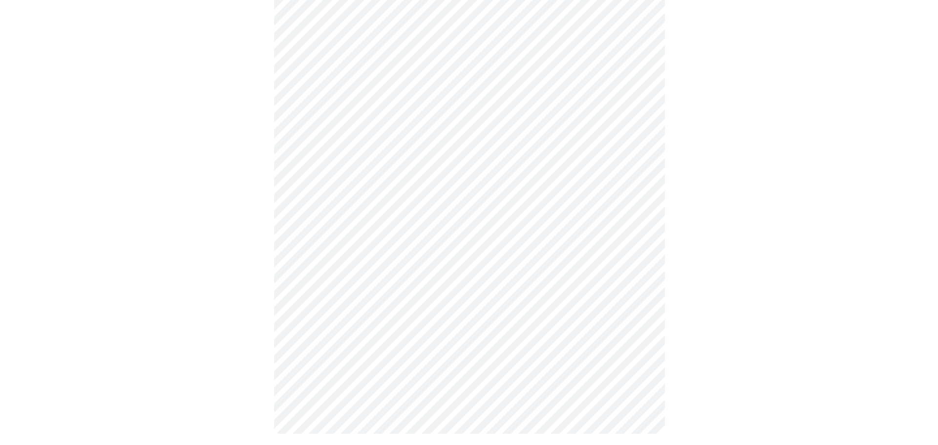
scroll to position [434, 0]
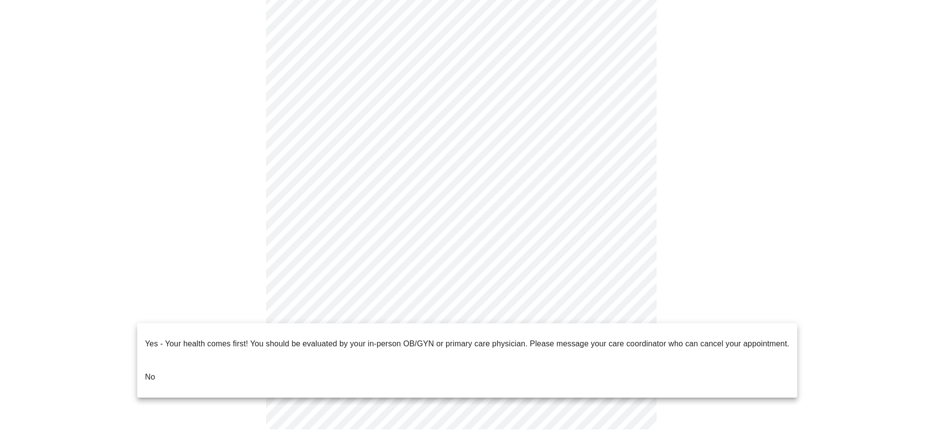
click at [636, 313] on body "MyMenopauseRx Appointments Messaging Labs Uploads Medications Community Refer a…" at bounding box center [465, 9] width 923 height 879
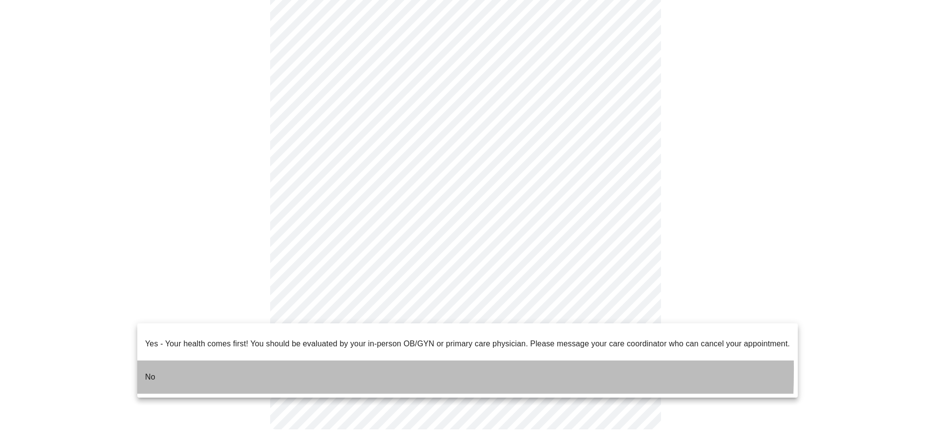
click at [145, 361] on li "No" at bounding box center [467, 376] width 660 height 33
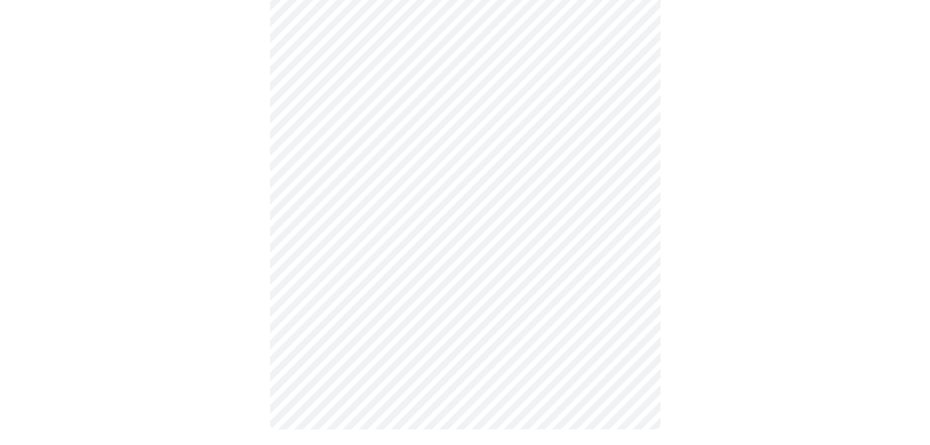
scroll to position [0, 0]
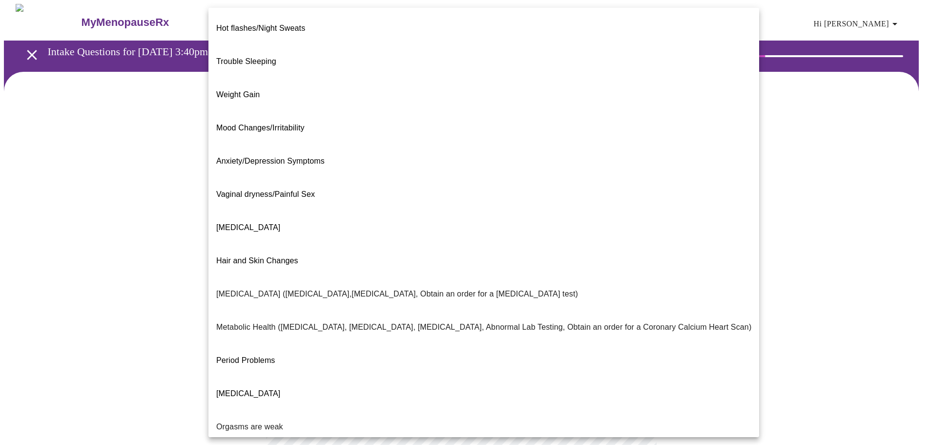
click at [467, 204] on body "MyMenopauseRx Appointments Messaging Labs Uploads Medications Community Refer a…" at bounding box center [465, 297] width 923 height 587
click at [252, 24] on span "Hot flashes/Night Sweats" at bounding box center [260, 28] width 89 height 8
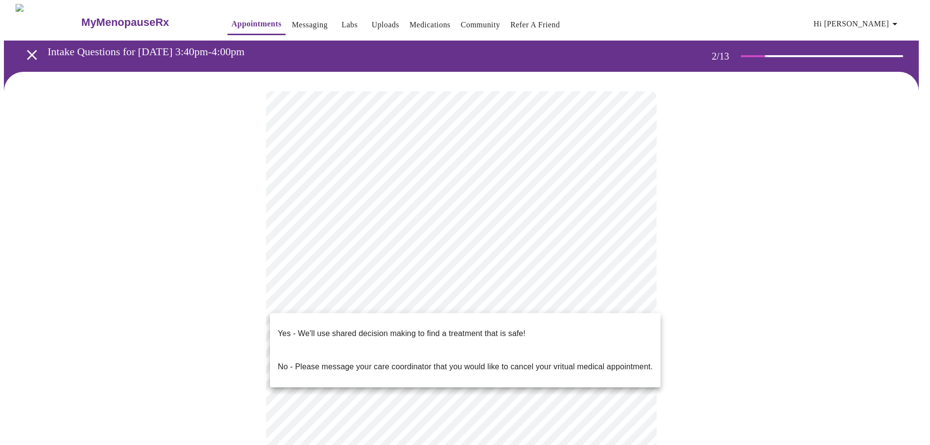
click at [393, 303] on body "MyMenopauseRx Appointments Messaging Labs Uploads Medications Community Refer a…" at bounding box center [465, 294] width 923 height 581
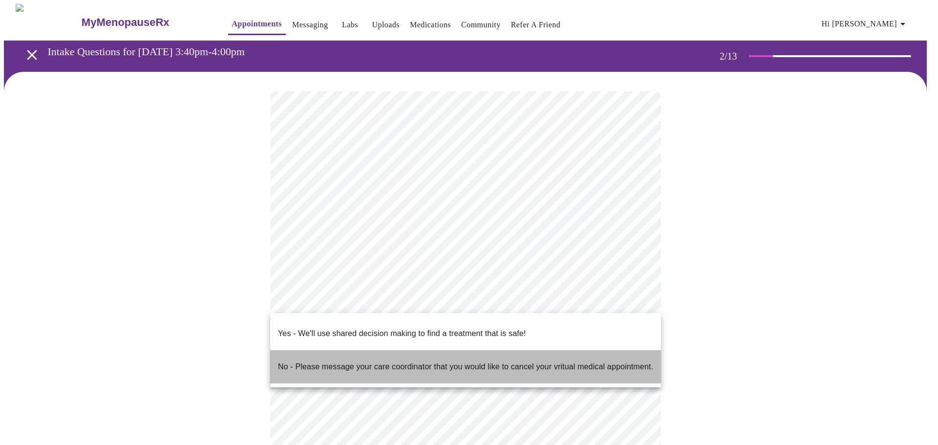
click at [308, 361] on p "No - Please message your care coordinator that you would like to cancel your vr…" at bounding box center [465, 367] width 375 height 12
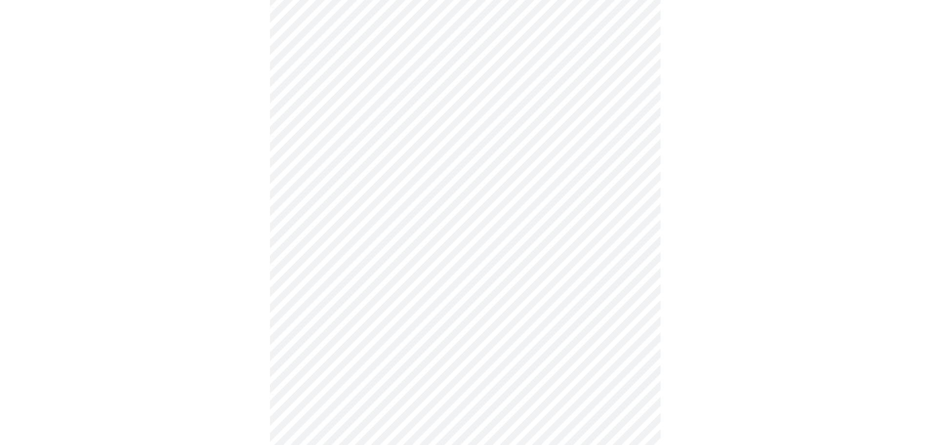
scroll to position [98, 0]
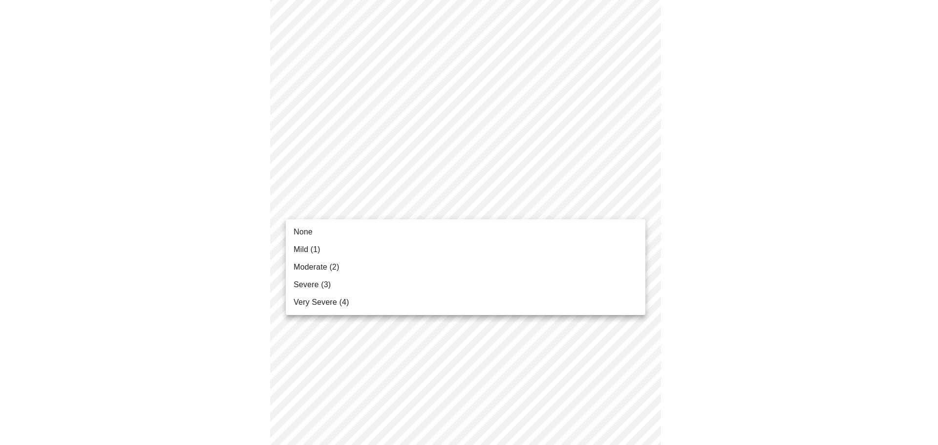
click at [621, 207] on div at bounding box center [469, 222] width 938 height 445
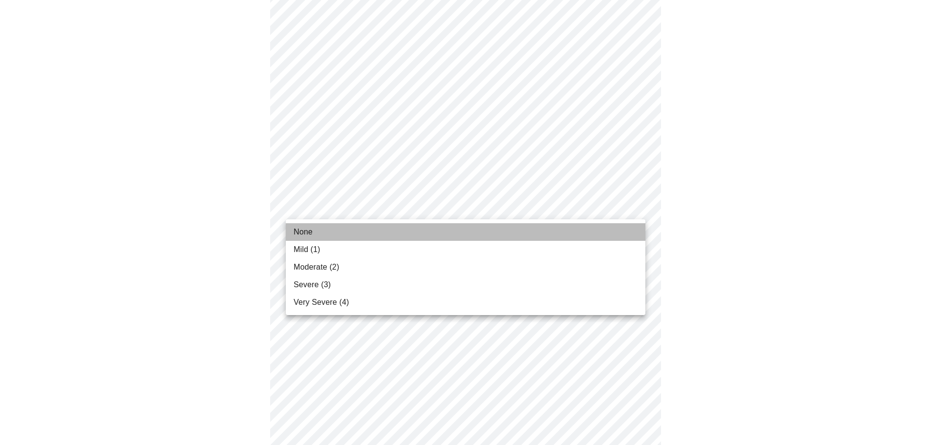
click at [309, 232] on span "None" at bounding box center [303, 232] width 19 height 12
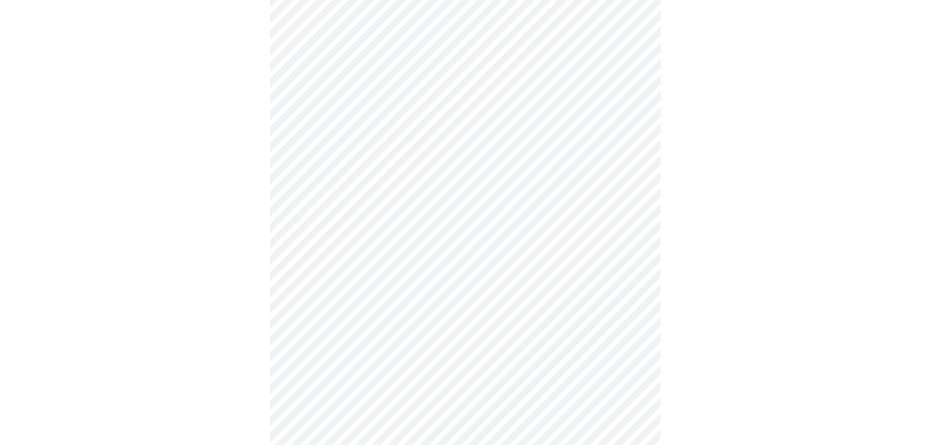
scroll to position [635, 0]
click at [634, 261] on body "MyMenopauseRx Appointments Messaging Labs Uploads Medications Community Refer a…" at bounding box center [465, 11] width 923 height 1285
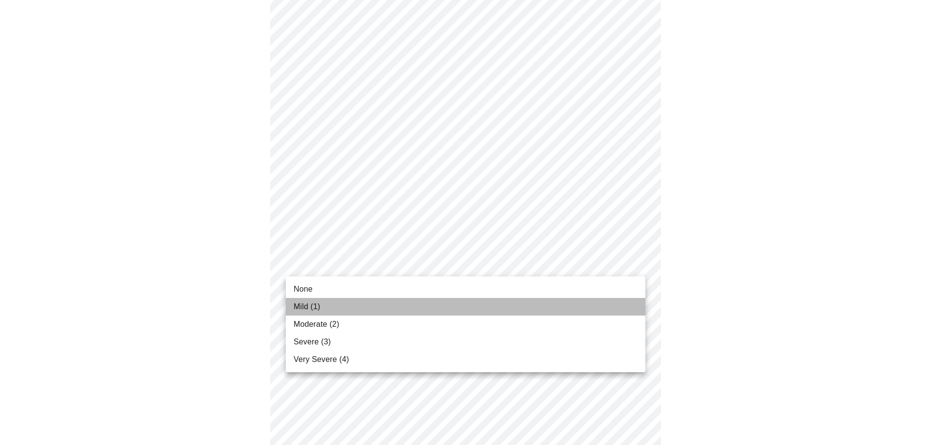
click at [316, 306] on span "Mild (1)" at bounding box center [307, 307] width 27 height 12
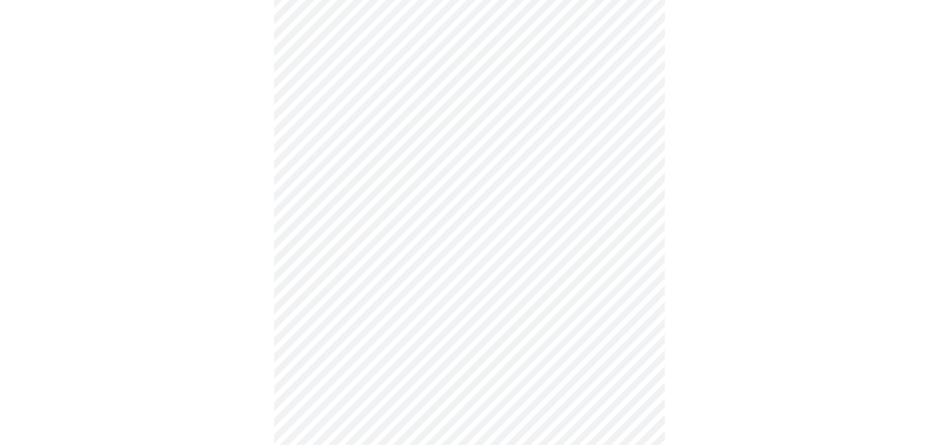
scroll to position [827, 0]
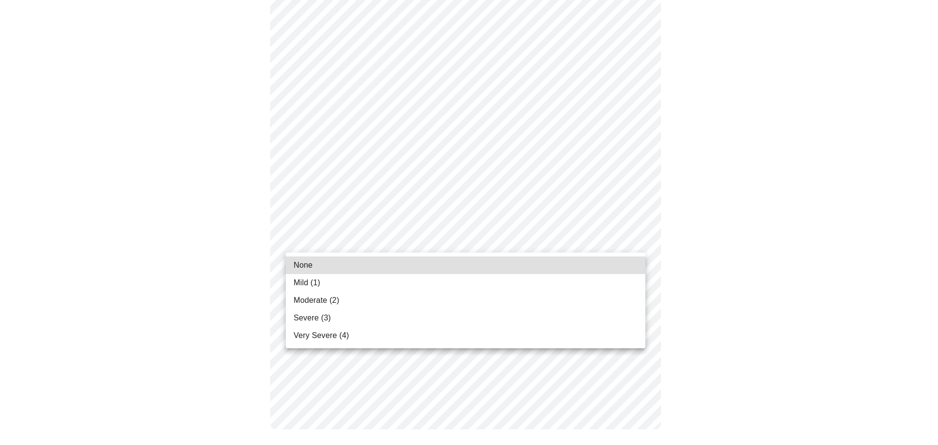
click at [316, 314] on span "Severe (3)" at bounding box center [312, 318] width 37 height 12
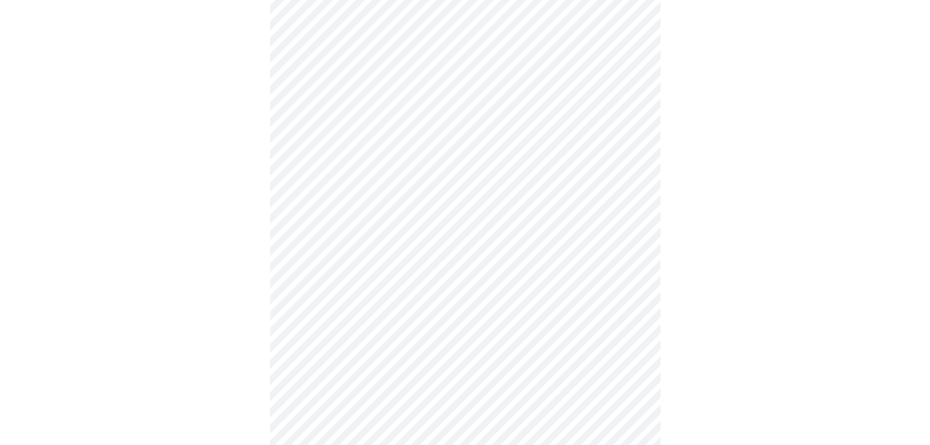
scroll to position [764, 0]
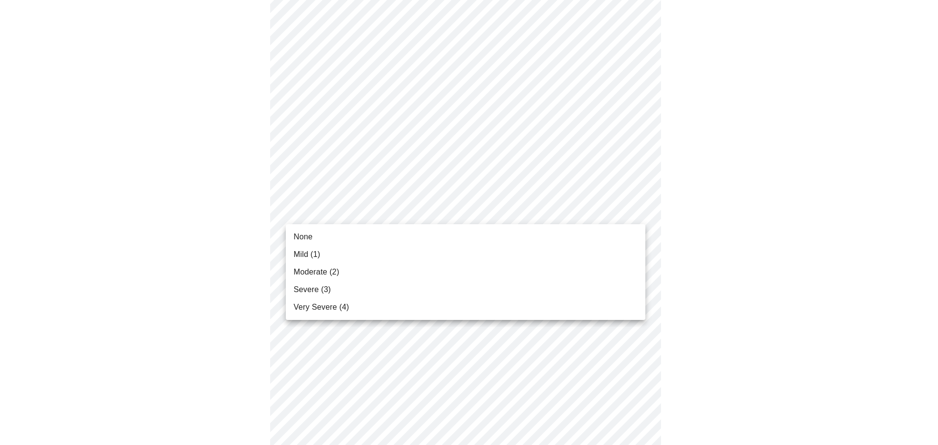
click at [333, 274] on span "Moderate (2)" at bounding box center [316, 272] width 45 height 12
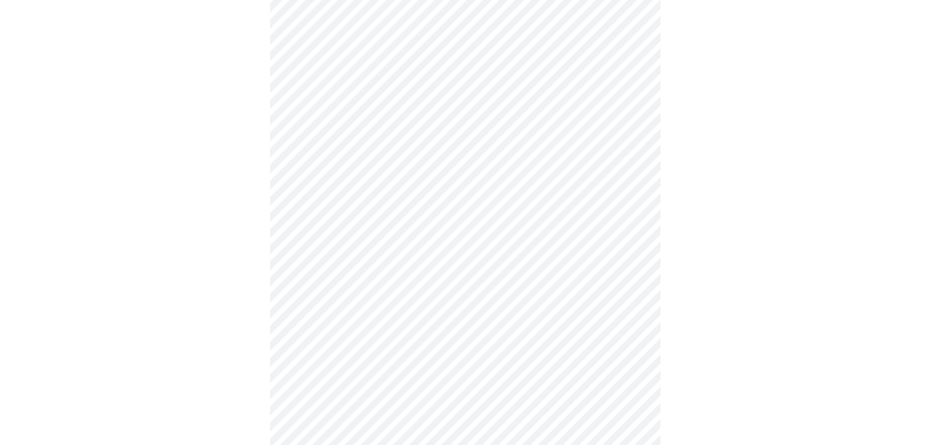
scroll to position [618, 0]
click at [369, 192] on body "MyMenopauseRx Appointments Messaging Labs Uploads Medications Community Refer a…" at bounding box center [465, 8] width 923 height 1244
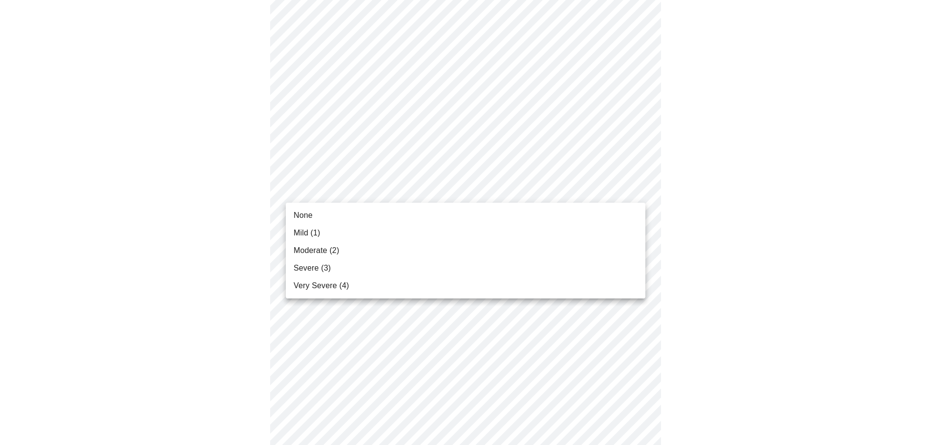
click at [319, 271] on span "Severe (3)" at bounding box center [312, 268] width 37 height 12
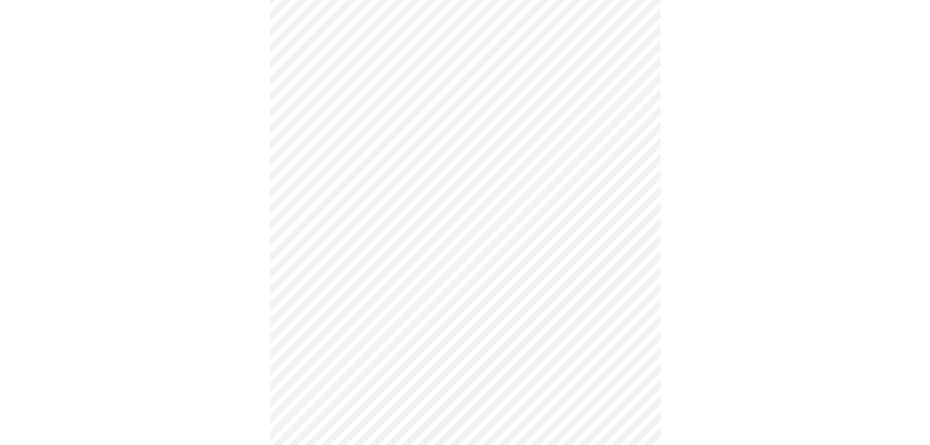
scroll to position [520, 0]
click at [378, 191] on body "MyMenopauseRx Appointments Messaging Labs Uploads Medications Community Refer a…" at bounding box center [469, 99] width 930 height 1231
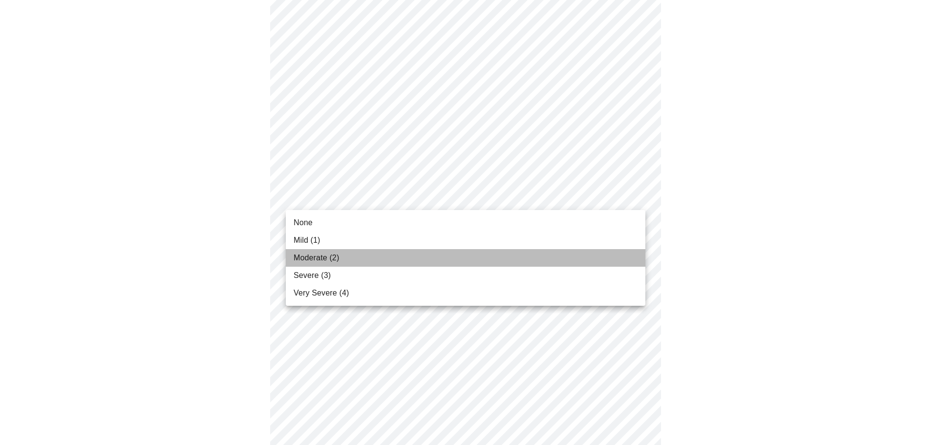
click at [316, 262] on span "Moderate (2)" at bounding box center [316, 258] width 45 height 12
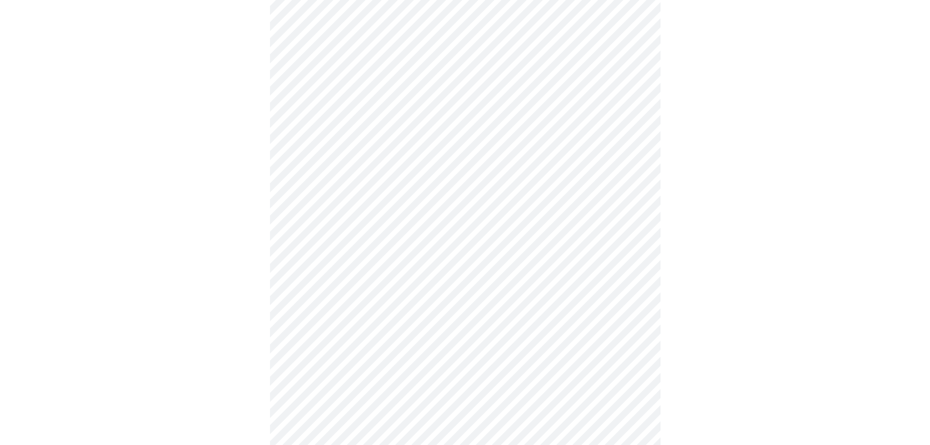
scroll to position [374, 0]
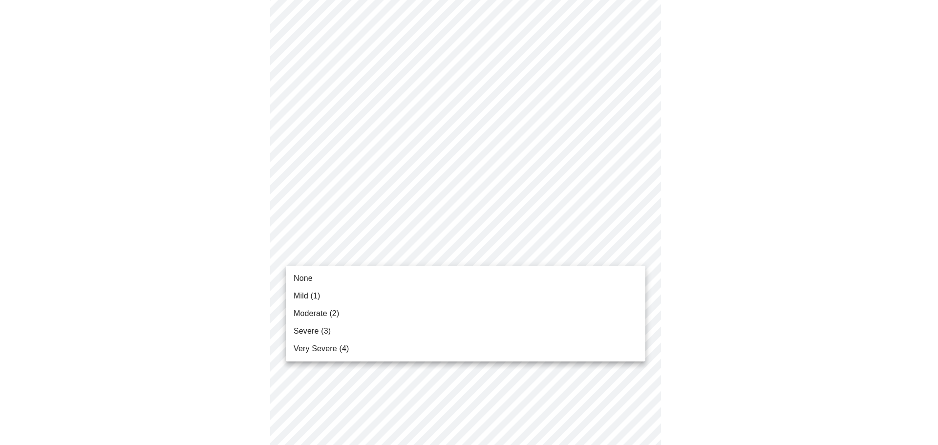
click at [347, 254] on body "MyMenopauseRx Appointments Messaging Labs Uploads Medications Community Refer a…" at bounding box center [469, 238] width 930 height 1217
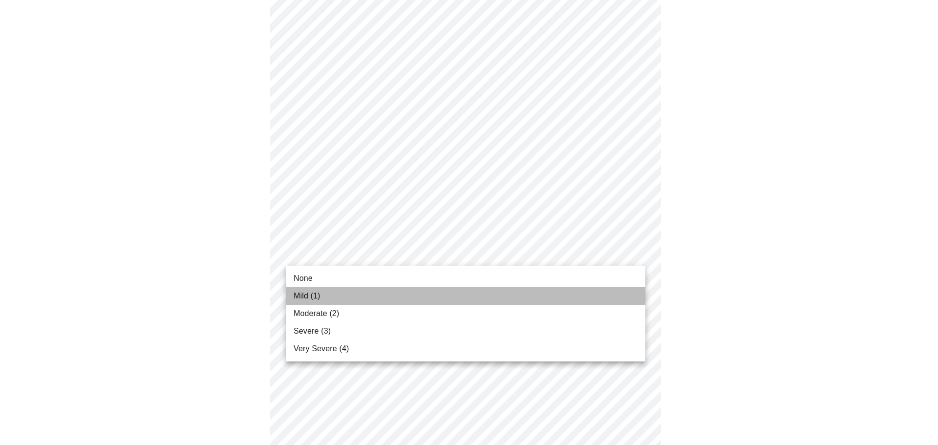
click at [303, 295] on span "Mild (1)" at bounding box center [307, 296] width 27 height 12
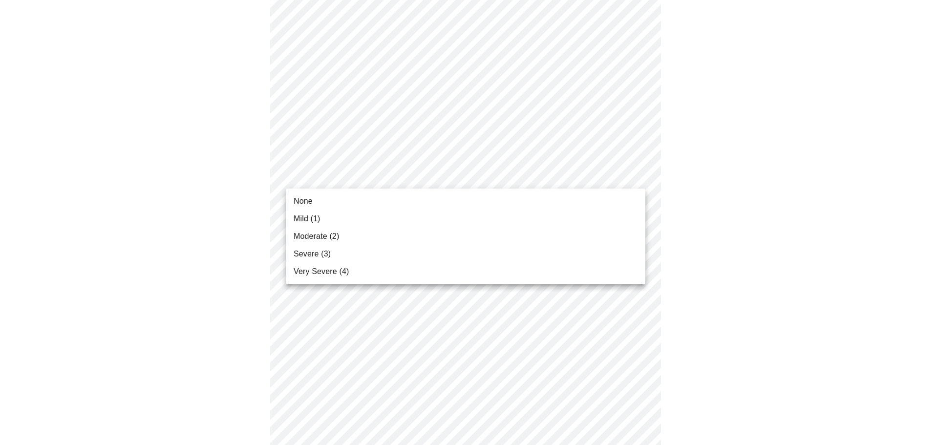
click at [347, 177] on body "MyMenopauseRx Appointments Messaging Labs Uploads Medications Community Refer a…" at bounding box center [469, 231] width 930 height 1203
click at [324, 226] on li "Mild (1)" at bounding box center [465, 219] width 359 height 18
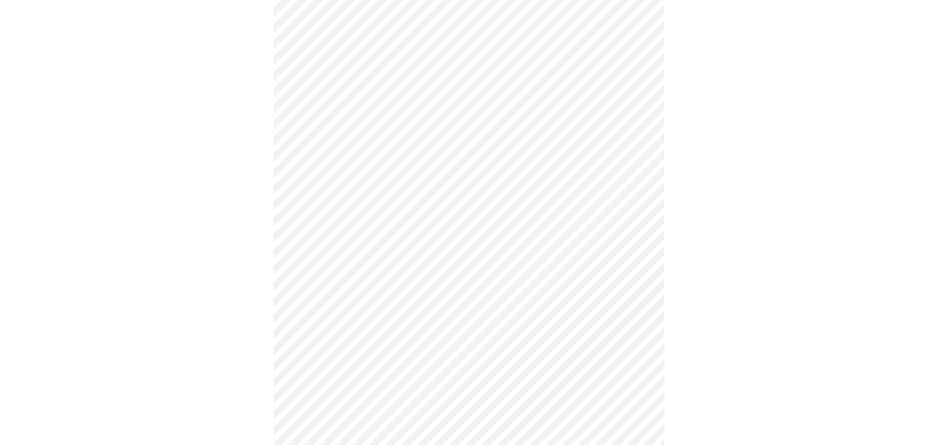
click at [369, 98] on body "MyMenopauseRx Appointments Messaging Labs Uploads Medications Community Refer a…" at bounding box center [469, 225] width 930 height 1190
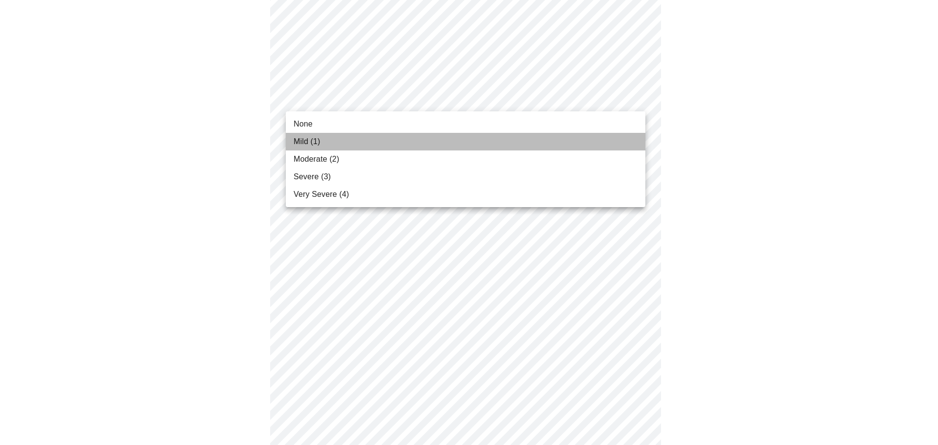
click at [309, 143] on span "Mild (1)" at bounding box center [307, 142] width 27 height 12
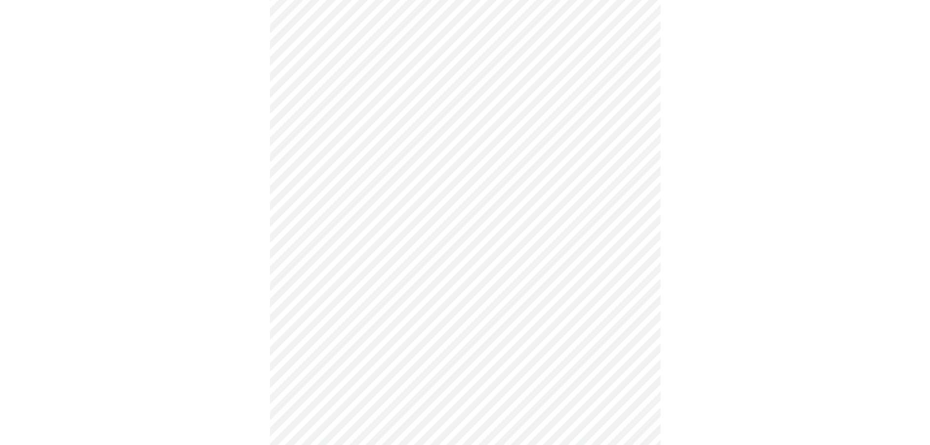
scroll to position [276, 0]
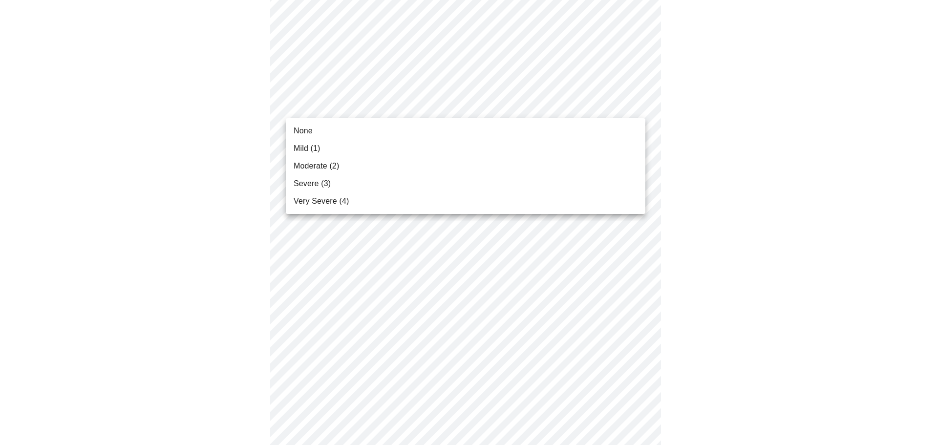
click at [422, 105] on body "MyMenopauseRx Appointments Messaging Labs Uploads Medications Community Refer a…" at bounding box center [469, 316] width 930 height 1176
click at [316, 184] on span "Severe (3)" at bounding box center [312, 184] width 37 height 12
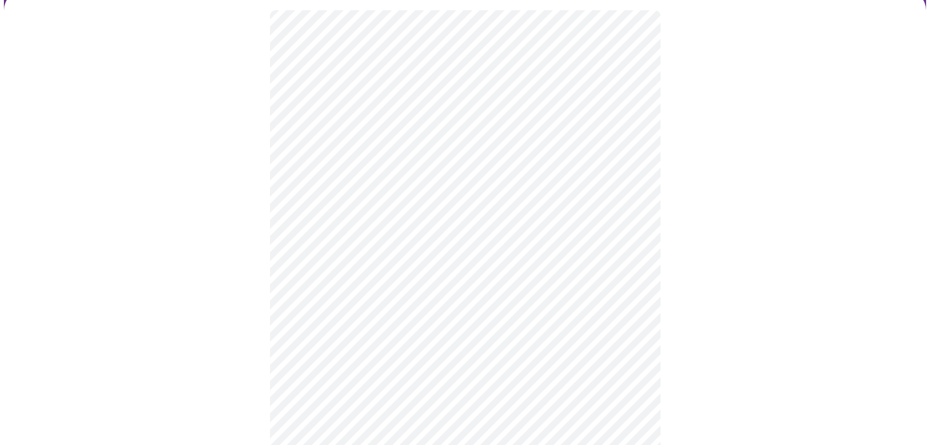
scroll to position [81, 0]
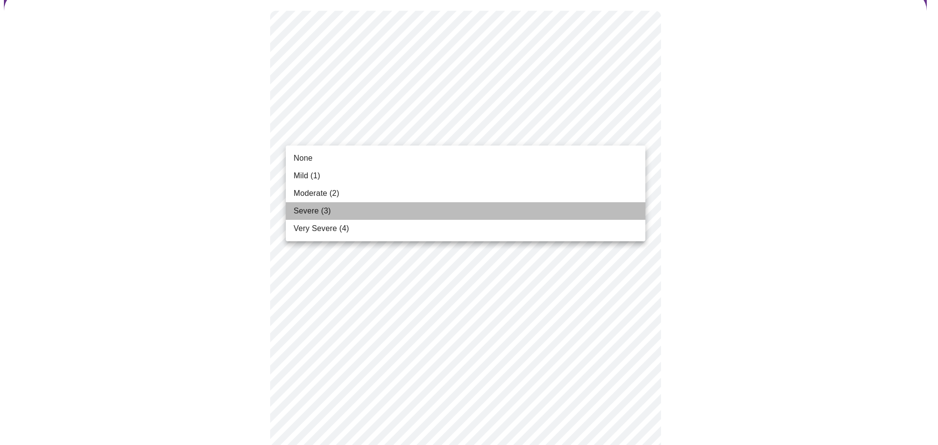
click at [313, 207] on span "Severe (3)" at bounding box center [312, 211] width 37 height 12
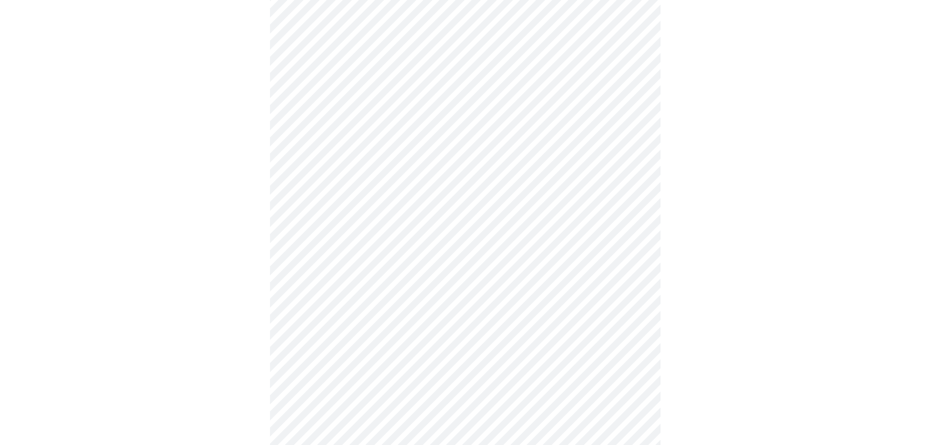
scroll to position [293, 0]
click at [489, 272] on body "MyMenopauseRx Appointments Messaging Labs Uploads Medications Community Refer a…" at bounding box center [465, 173] width 923 height 925
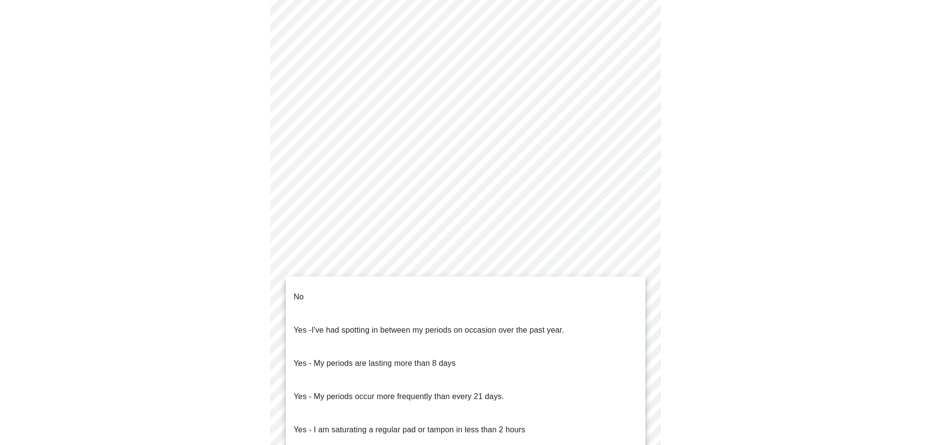
click at [290, 286] on li "No" at bounding box center [465, 296] width 359 height 33
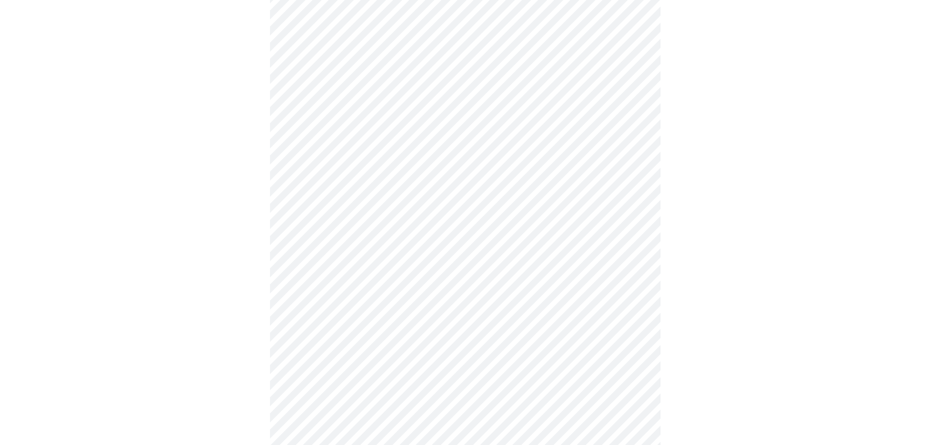
scroll to position [391, 0]
click at [432, 243] on body "MyMenopauseRx Appointments Messaging Labs Uploads Medications Community Refer a…" at bounding box center [465, 72] width 923 height 919
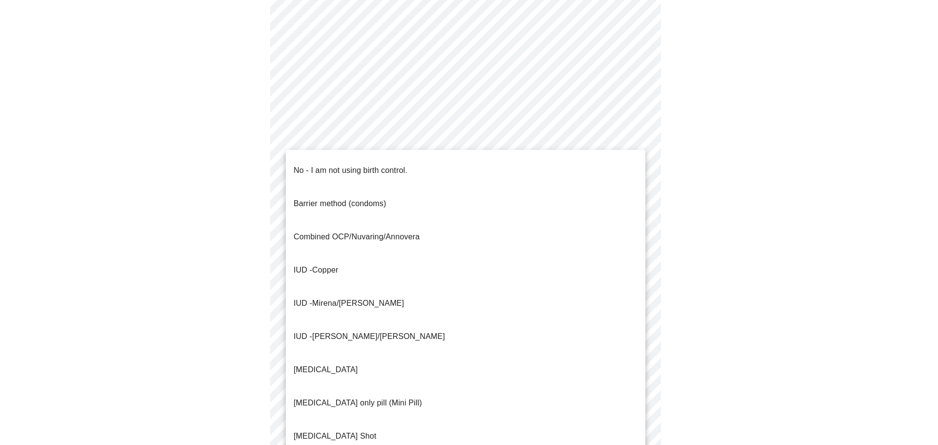
click at [388, 169] on span "No - I am not using birth control." at bounding box center [351, 170] width 114 height 27
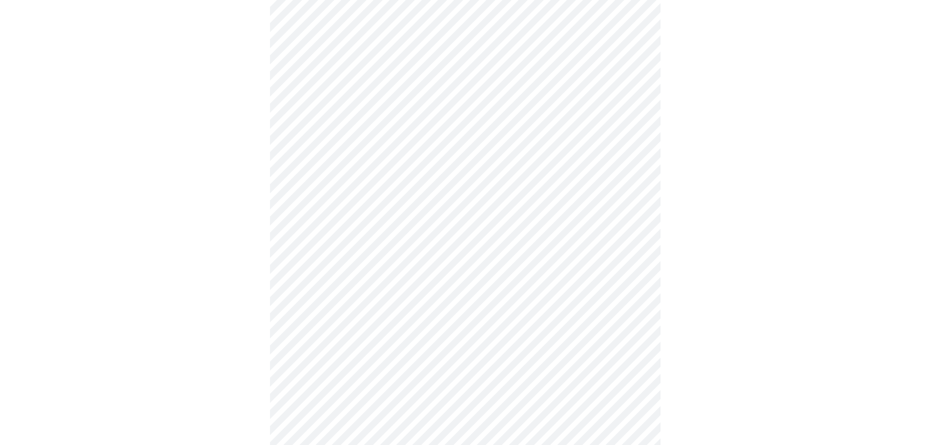
click at [445, 312] on body "MyMenopauseRx Appointments Messaging Labs Uploads Medications Community Refer a…" at bounding box center [465, 69] width 923 height 913
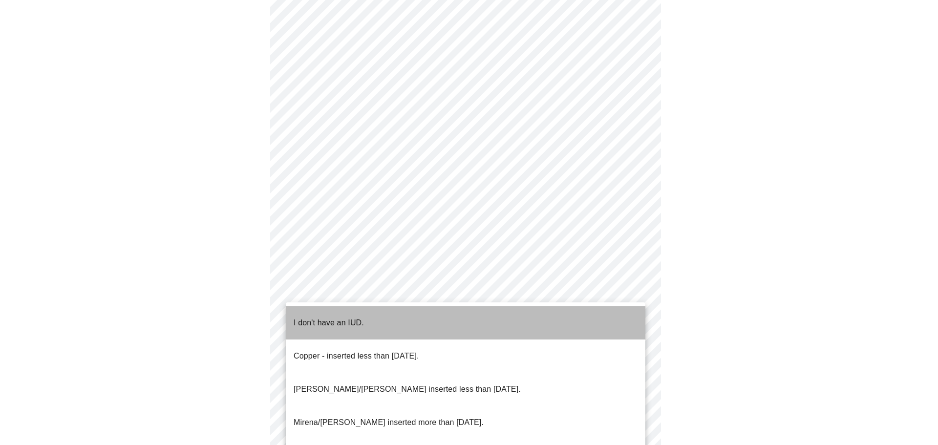
click at [338, 318] on p "I don't have an IUD." at bounding box center [329, 323] width 70 height 12
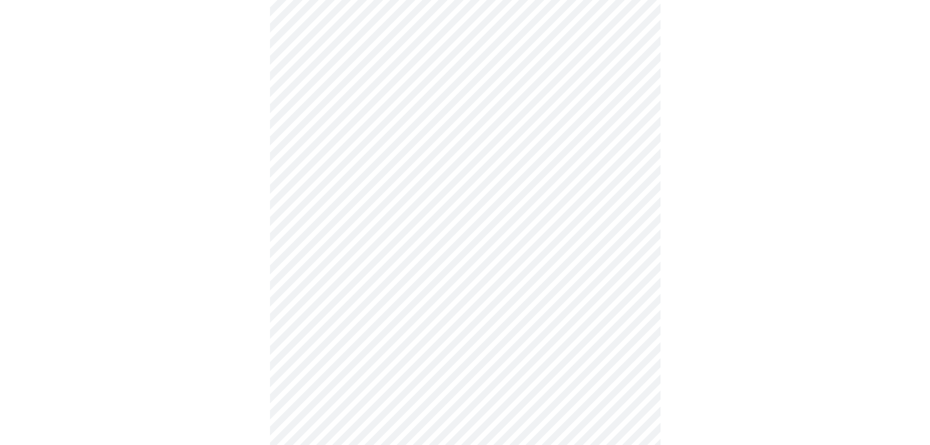
scroll to position [440, 0]
click at [411, 329] on body "MyMenopauseRx Appointments Messaging Labs Uploads Medications Community Refer a…" at bounding box center [465, 17] width 923 height 907
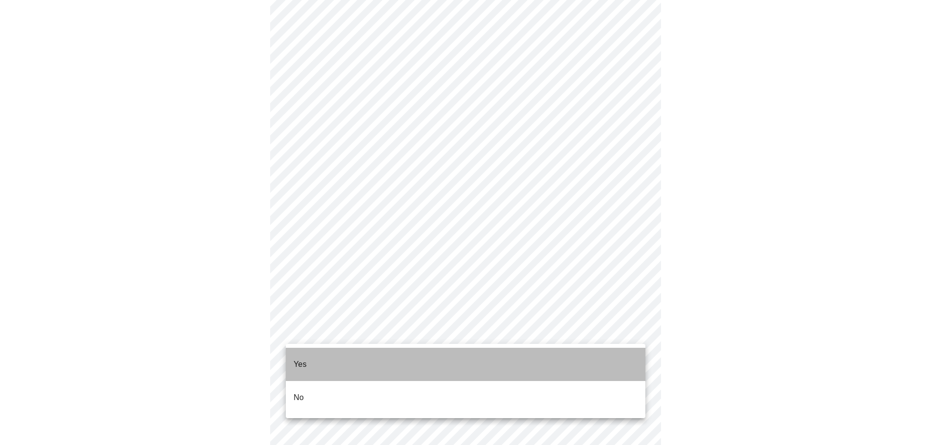
click at [292, 357] on li "Yes" at bounding box center [465, 364] width 359 height 33
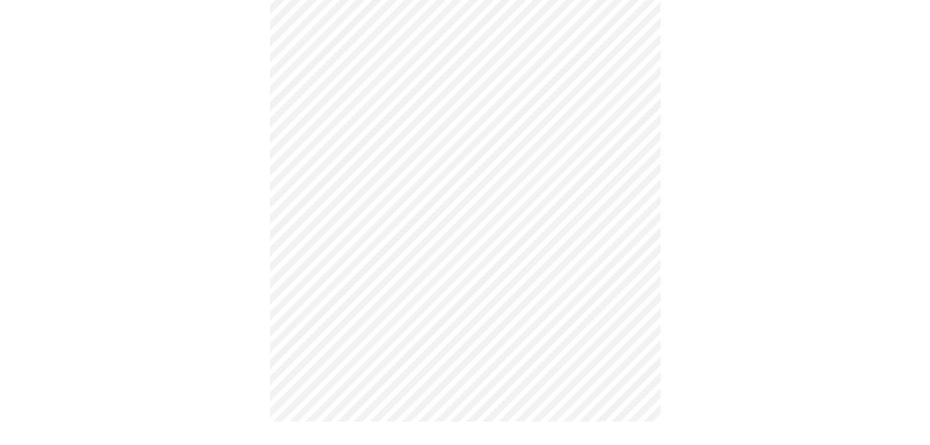
scroll to position [0, 0]
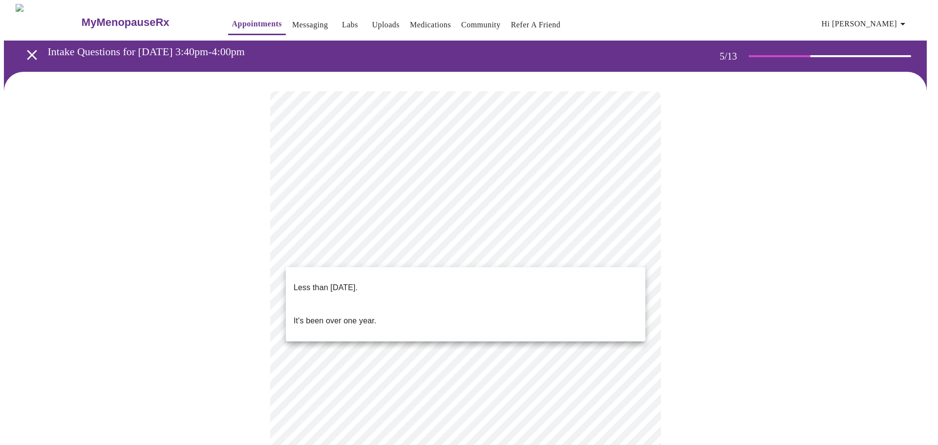
click at [550, 250] on body "MyMenopauseRx Appointments Messaging Labs Uploads Medications Community Refer a…" at bounding box center [469, 354] width 930 height 700
click at [358, 282] on p "Less than [DATE]." at bounding box center [326, 288] width 64 height 12
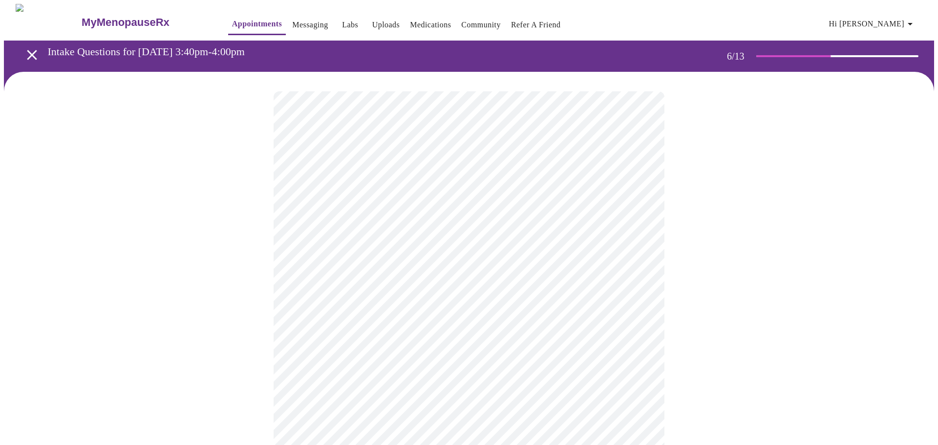
click at [370, 278] on body "MyMenopauseRx Appointments Messaging Labs Uploads Medications Community Refer a…" at bounding box center [469, 265] width 930 height 522
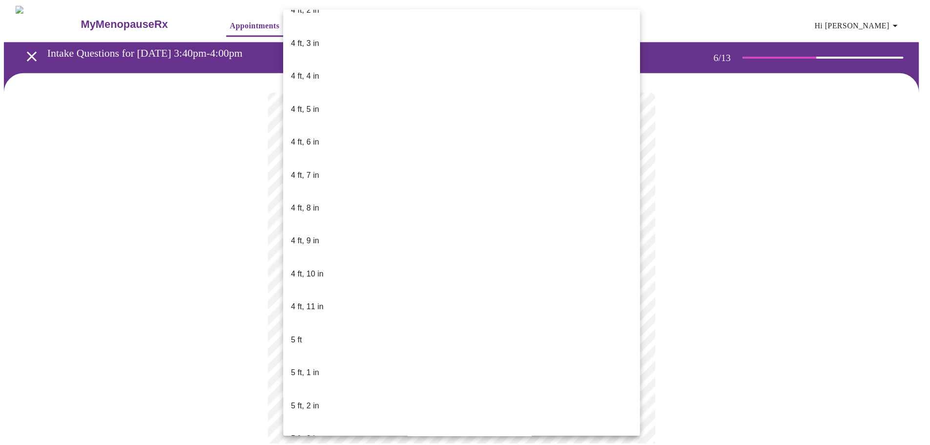
scroll to position [537, 0]
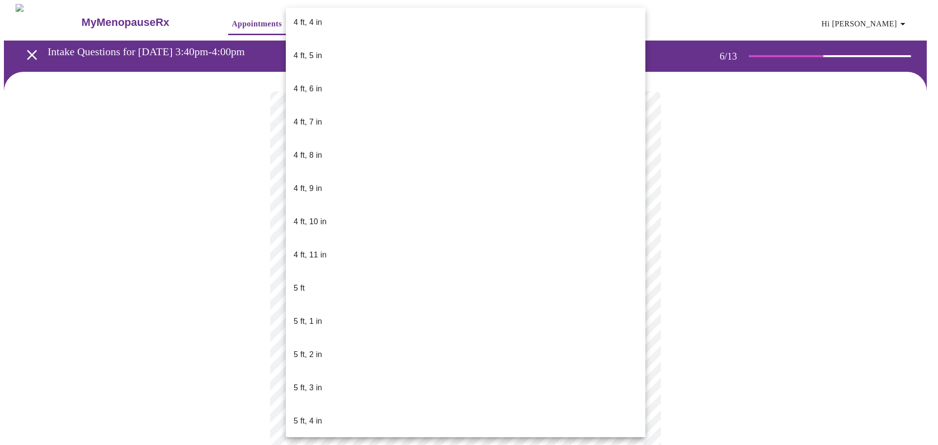
click at [311, 415] on p "5 ft, 4 in" at bounding box center [308, 421] width 28 height 12
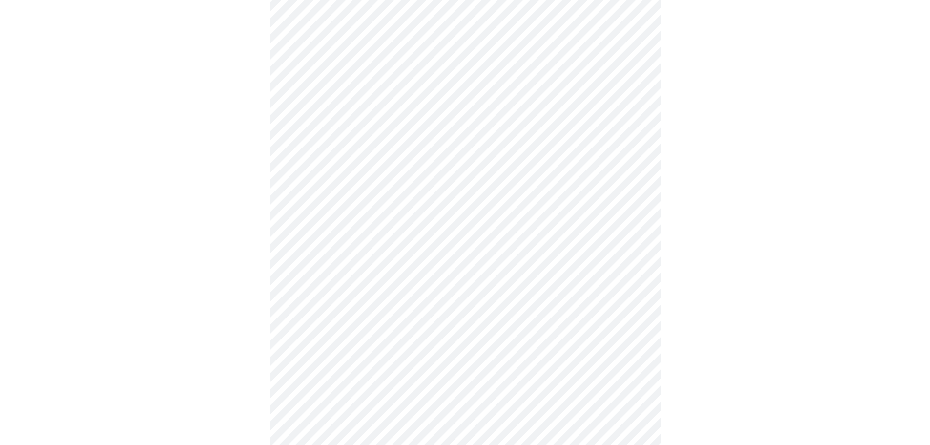
scroll to position [2540, 0]
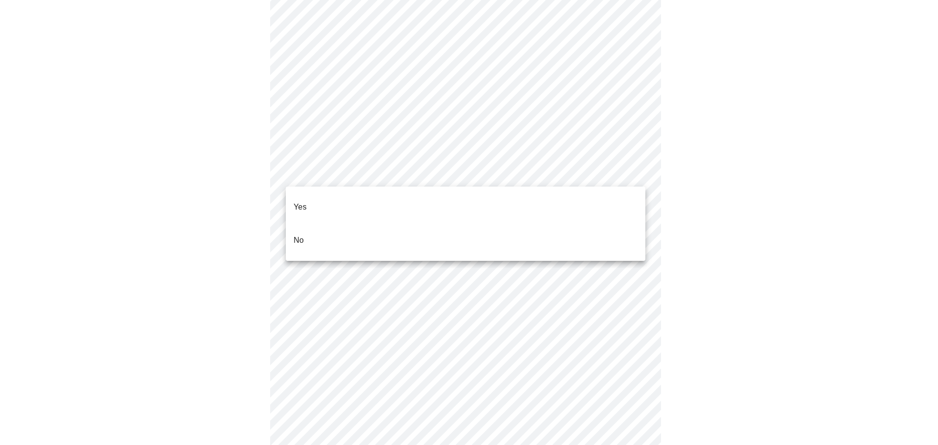
click at [299, 234] on p "No" at bounding box center [299, 240] width 10 height 12
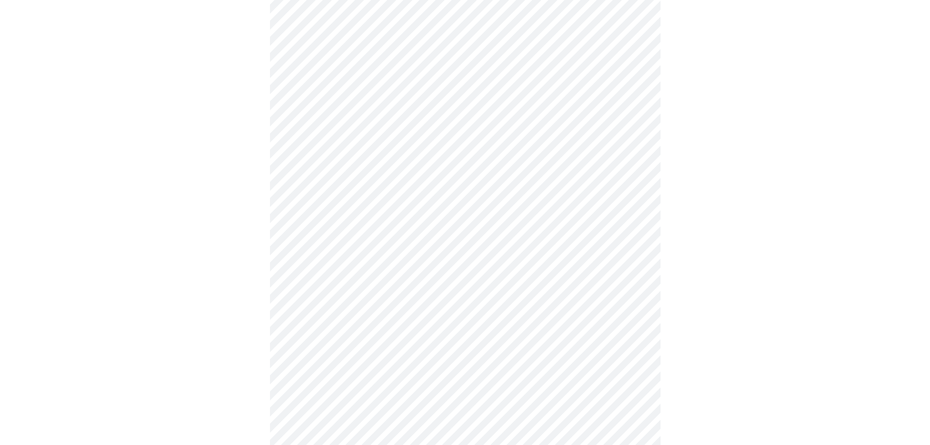
scroll to position [488, 0]
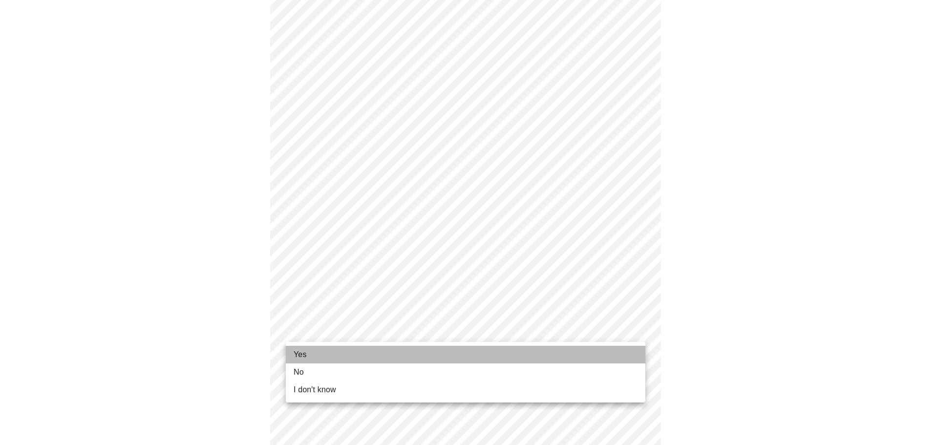
drag, startPoint x: 300, startPoint y: 354, endPoint x: 327, endPoint y: 352, distance: 27.4
click at [300, 353] on span "Yes" at bounding box center [300, 355] width 13 height 12
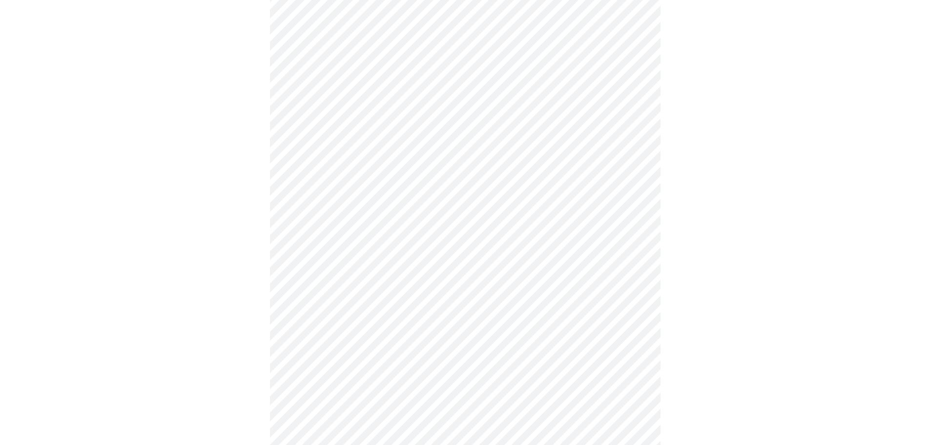
scroll to position [0, 0]
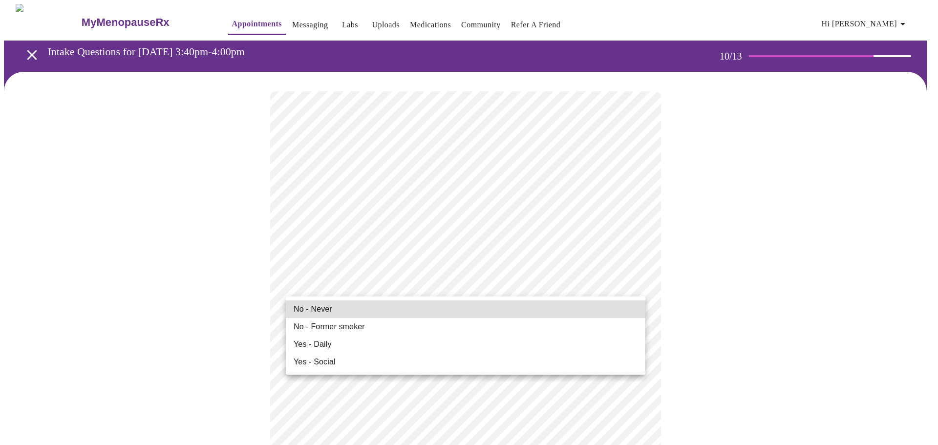
click at [327, 346] on span "Yes - Daily" at bounding box center [313, 344] width 38 height 12
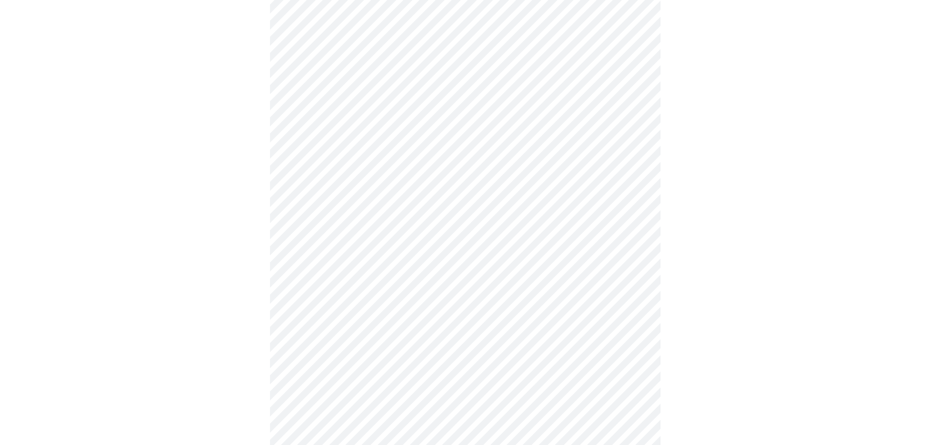
scroll to position [684, 0]
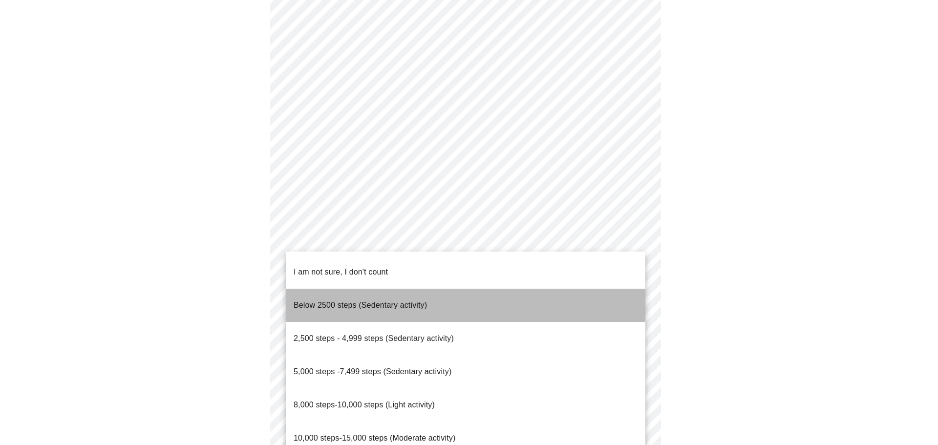
click at [383, 301] on span "Below 2500 steps (Sedentary activity)" at bounding box center [360, 305] width 133 height 8
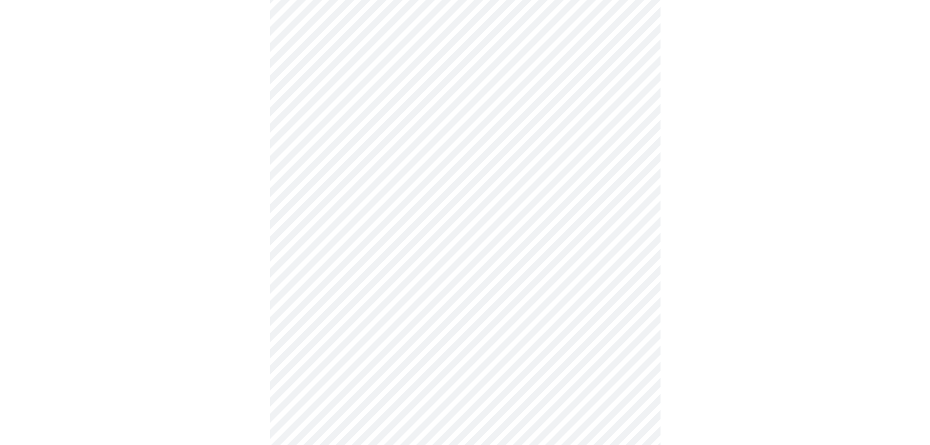
scroll to position [781, 0]
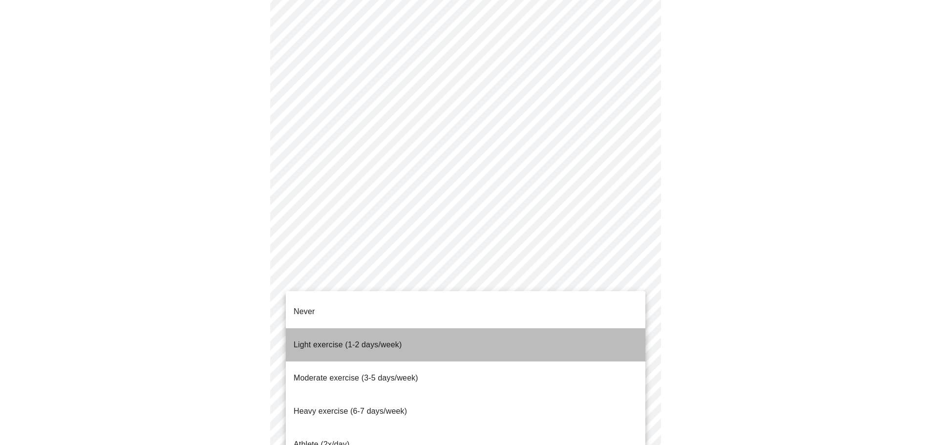
click at [314, 340] on span "Light exercise (1-2 days/week)" at bounding box center [348, 344] width 108 height 8
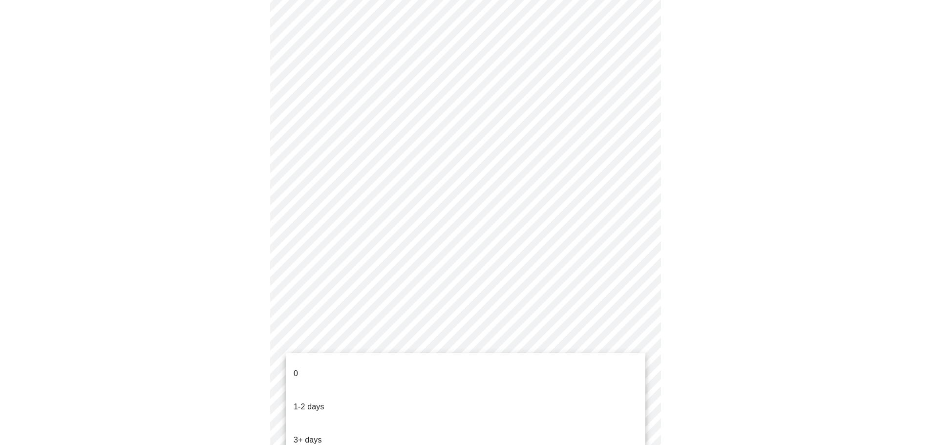
click at [300, 368] on li "0" at bounding box center [465, 373] width 359 height 33
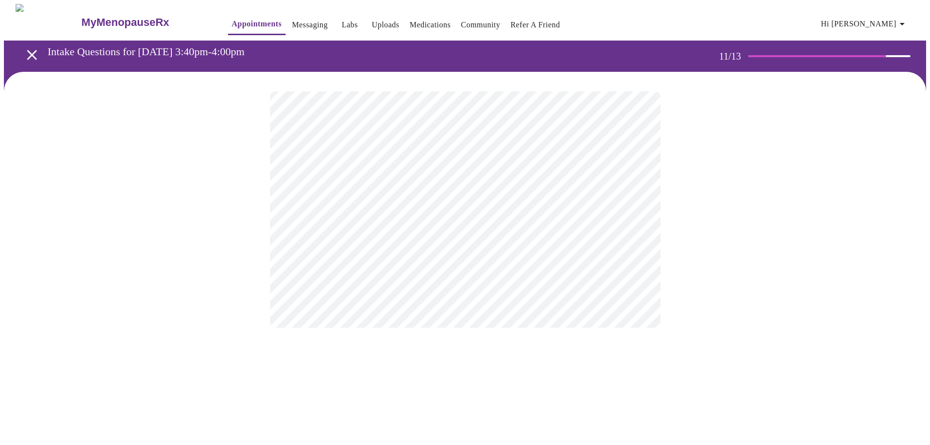
scroll to position [0, 0]
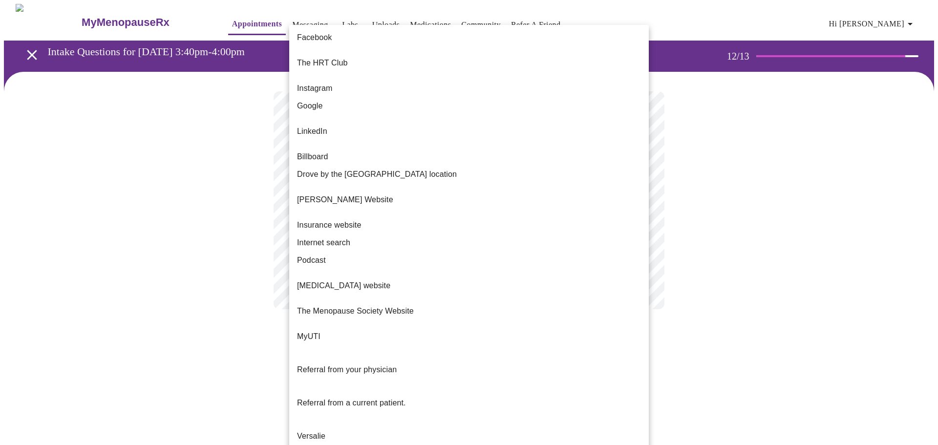
click at [408, 198] on body "MyMenopauseRx Appointments Messaging Labs Uploads Medications Community Refer a…" at bounding box center [469, 166] width 930 height 325
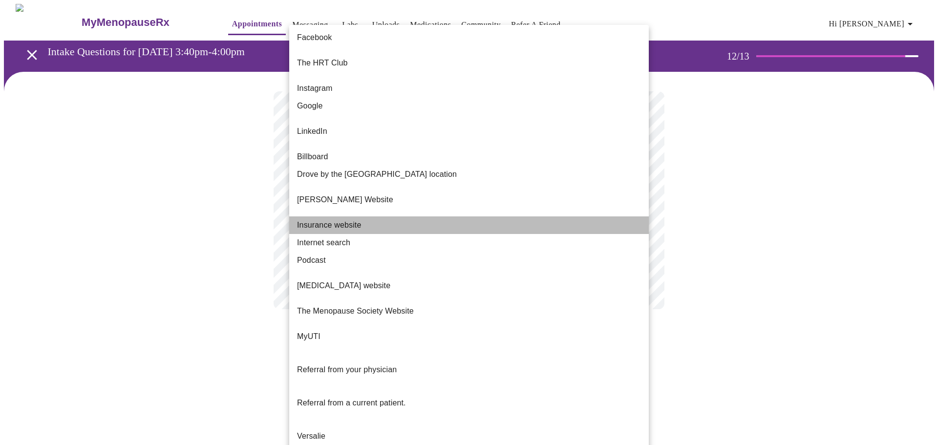
click at [342, 219] on span "Insurance website" at bounding box center [329, 225] width 64 height 12
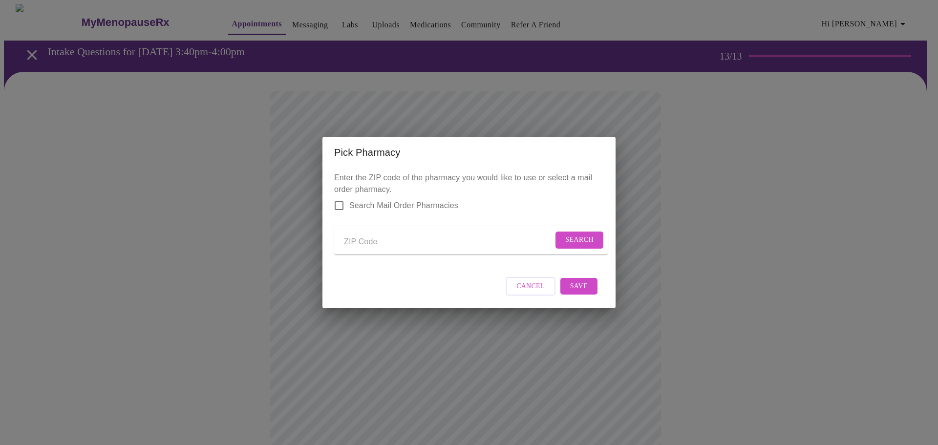
click at [345, 241] on input "Send a message to your care team" at bounding box center [448, 242] width 209 height 16
type input "31055"
click at [568, 234] on span "Search" at bounding box center [579, 240] width 28 height 12
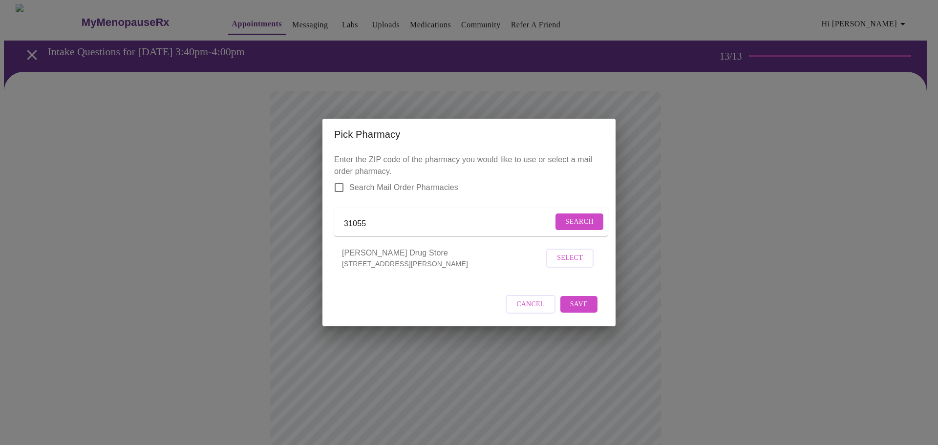
click at [338, 178] on input "Search Mail Order Pharmacies" at bounding box center [339, 187] width 21 height 21
checkbox input "true"
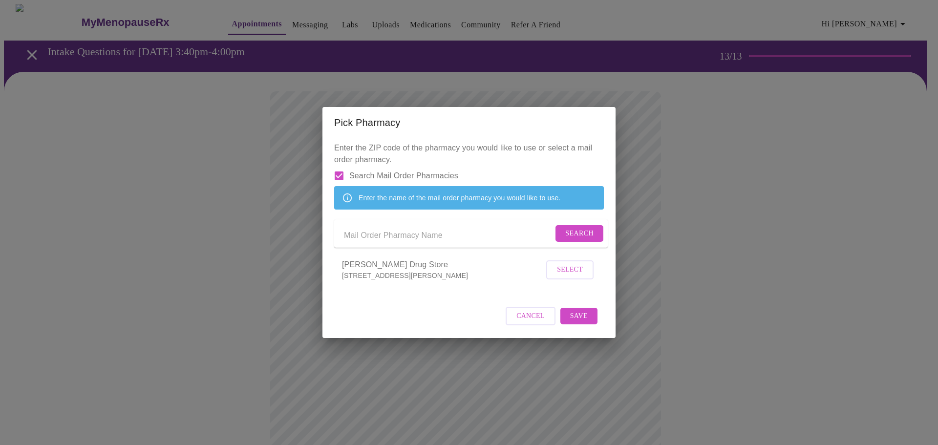
click at [370, 234] on input "Send a message to your care team" at bounding box center [448, 236] width 209 height 16
type input "s"
type input "Smiths Pharmacy"
click at [589, 239] on span "Search" at bounding box center [579, 234] width 28 height 12
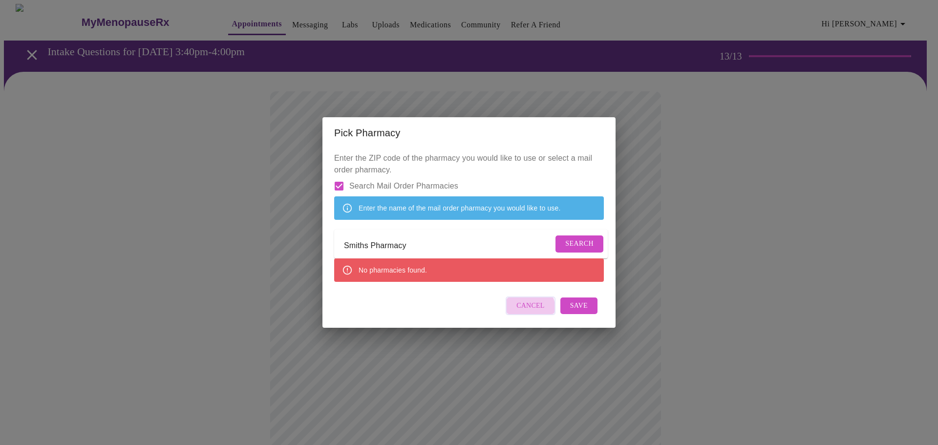
click at [528, 312] on span "Cancel" at bounding box center [530, 306] width 28 height 12
click at [417, 250] on input "Smiths Pharmacy" at bounding box center [448, 246] width 209 height 16
click at [336, 176] on input "Search Mail Order Pharmacies" at bounding box center [339, 186] width 21 height 21
checkbox input "false"
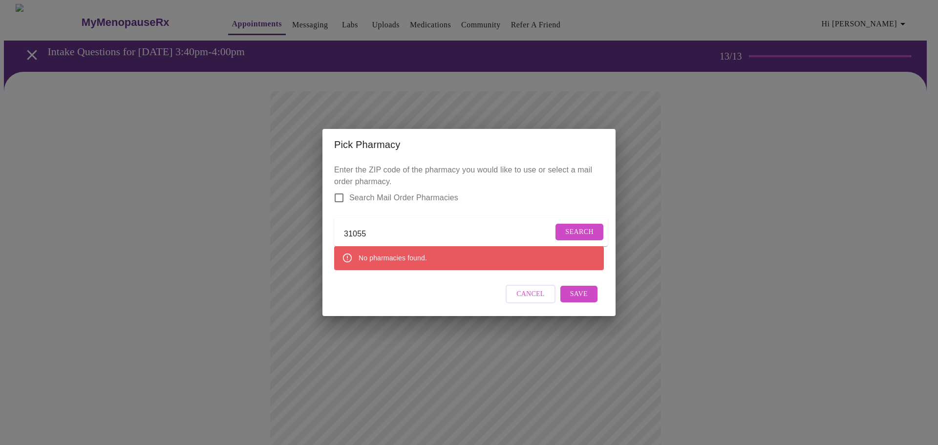
click at [578, 228] on span "Search" at bounding box center [579, 232] width 28 height 12
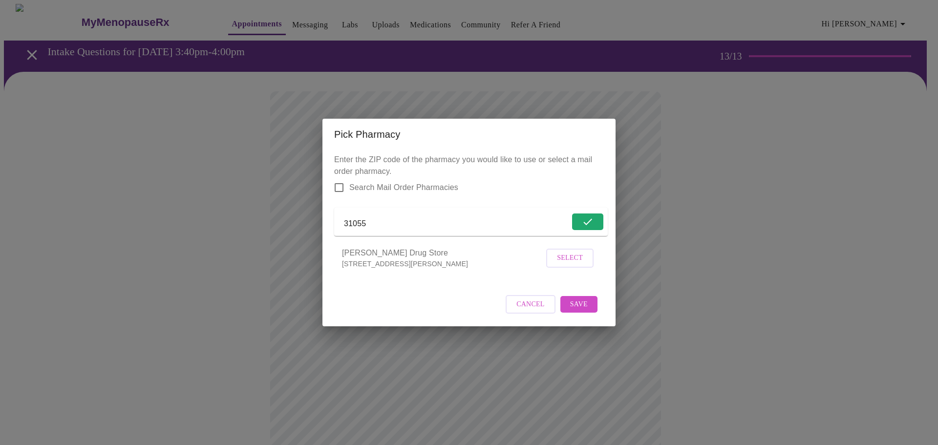
click at [564, 264] on span "Select" at bounding box center [570, 258] width 26 height 12
click at [586, 310] on span "Save" at bounding box center [579, 303] width 18 height 12
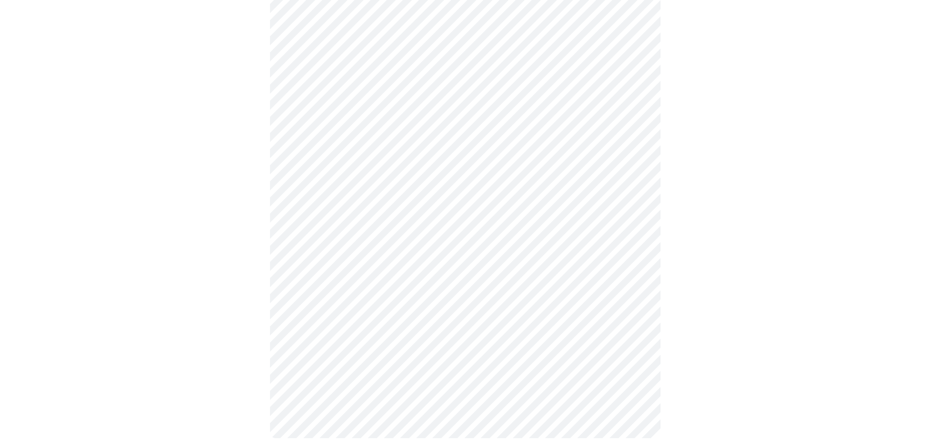
scroll to position [290, 0]
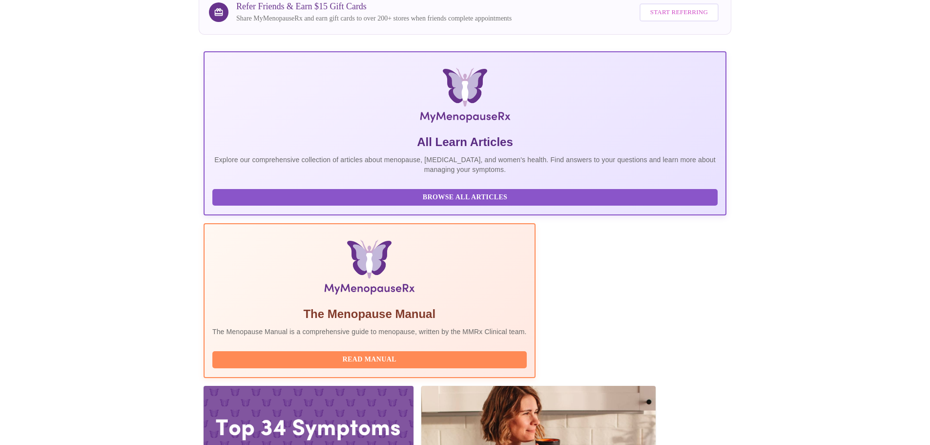
scroll to position [90, 0]
